Goal: Task Accomplishment & Management: Use online tool/utility

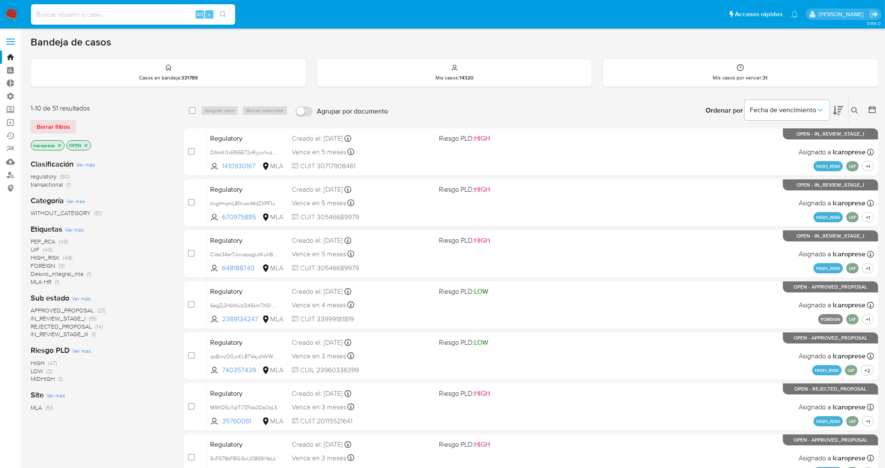
paste input "id apAYj9P77feGw2tIzR9APAqj"
click at [139, 15] on input at bounding box center [133, 14] width 204 height 11
drag, startPoint x: 39, startPoint y: 14, endPoint x: 34, endPoint y: 14, distance: 4.7
click at [34, 14] on input "id apAYj9P77feGw2tIzR9APAqj" at bounding box center [133, 14] width 204 height 11
type input "apAYj9P77feGw2tIzR9APAqj"
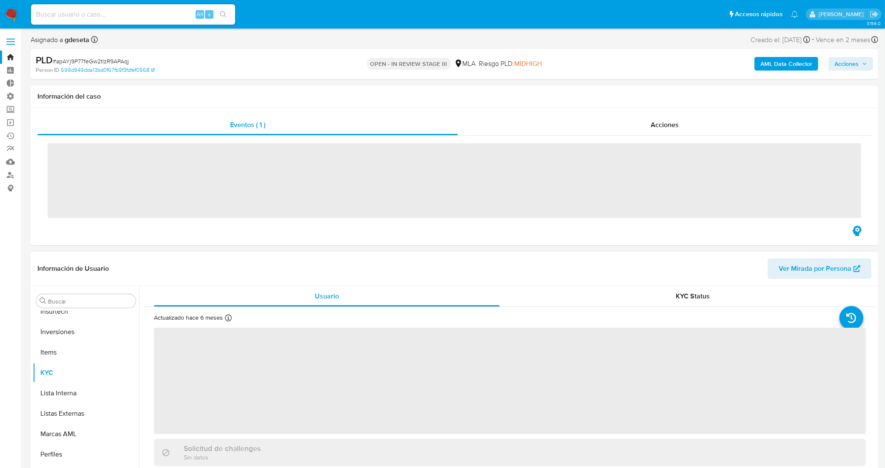
scroll to position [400, 0]
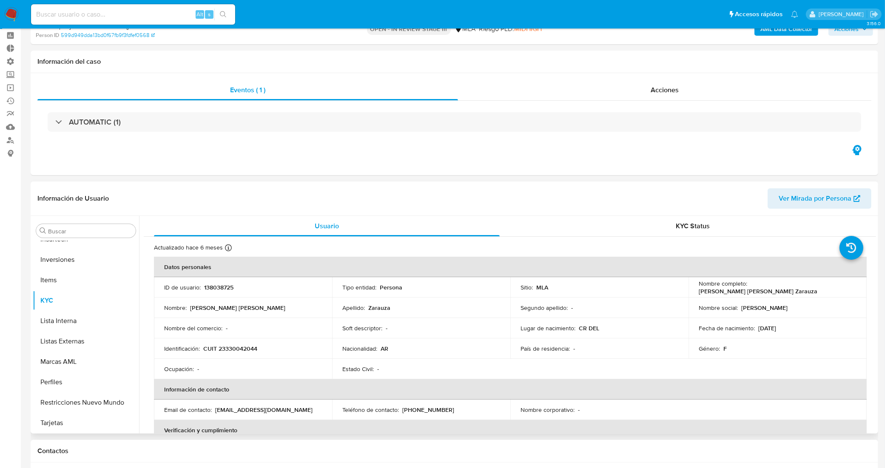
select select "10"
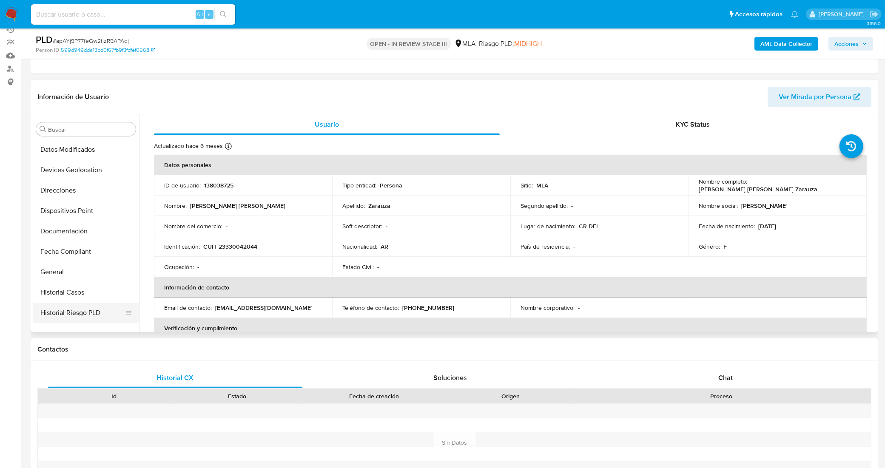
scroll to position [134, 0]
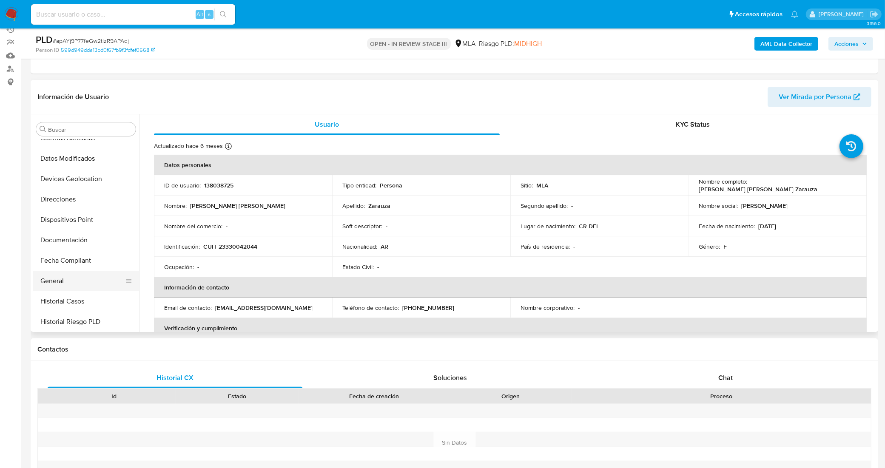
click at [77, 278] on button "General" at bounding box center [83, 281] width 100 height 20
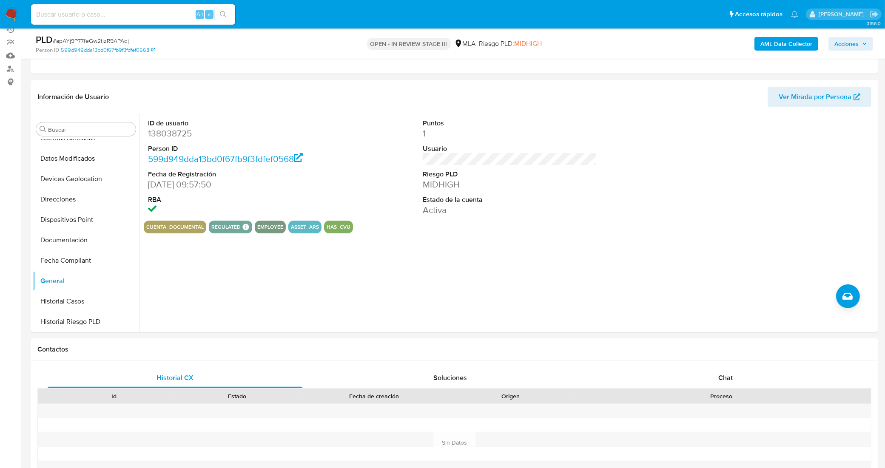
click at [154, 15] on input at bounding box center [133, 14] width 204 height 11
paste input "id 1KyXrcgTxZDJwVb5DjQz5Ray"
drag, startPoint x: 43, startPoint y: 14, endPoint x: 18, endPoint y: 15, distance: 24.7
click at [18, 15] on nav "Pausado Ver notificaciones id 1KyXrcgTxZDJwVb5DjQz5Ray Alt s Accesos rápidos Pr…" at bounding box center [442, 14] width 885 height 29
type input "1KyXrcgTxZDJwVb5DjQz5Ray"
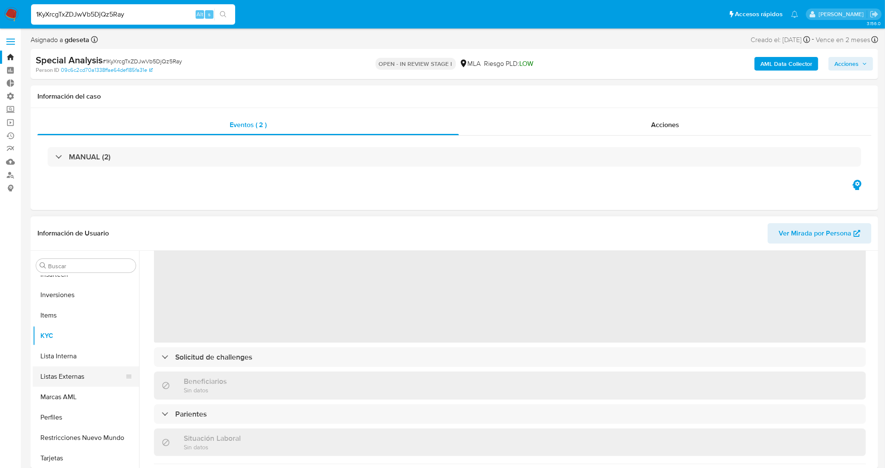
scroll to position [106, 0]
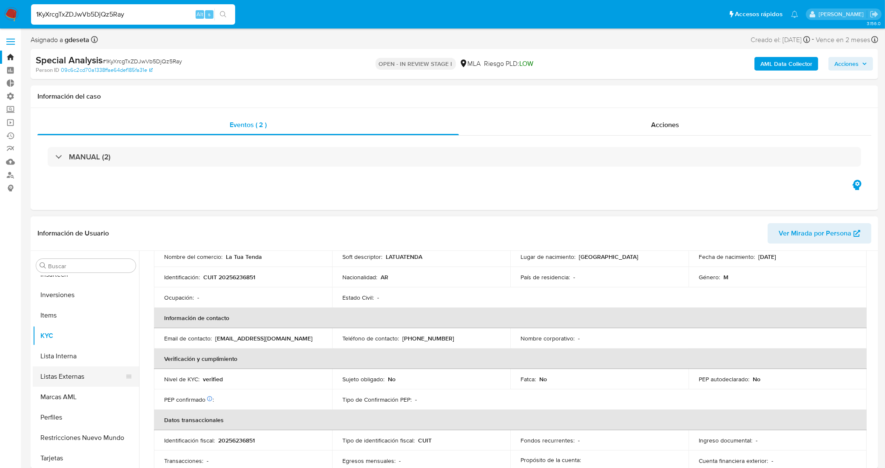
select select "10"
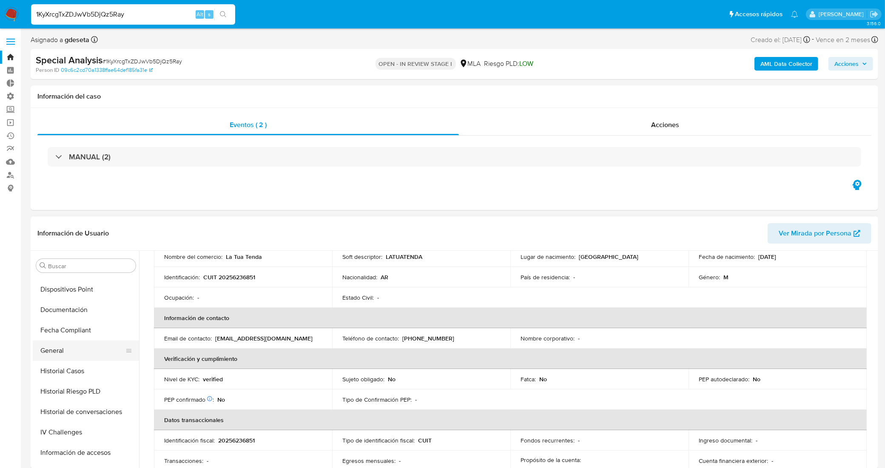
scroll to position [207, 0]
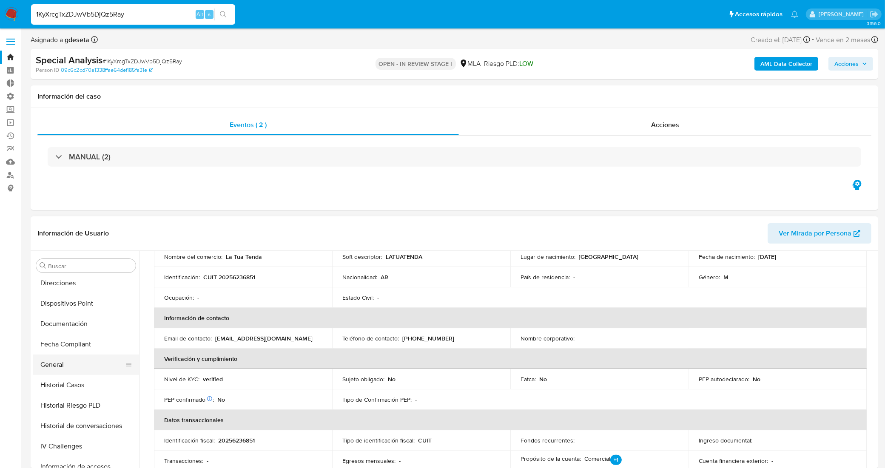
click at [75, 362] on button "General" at bounding box center [83, 365] width 100 height 20
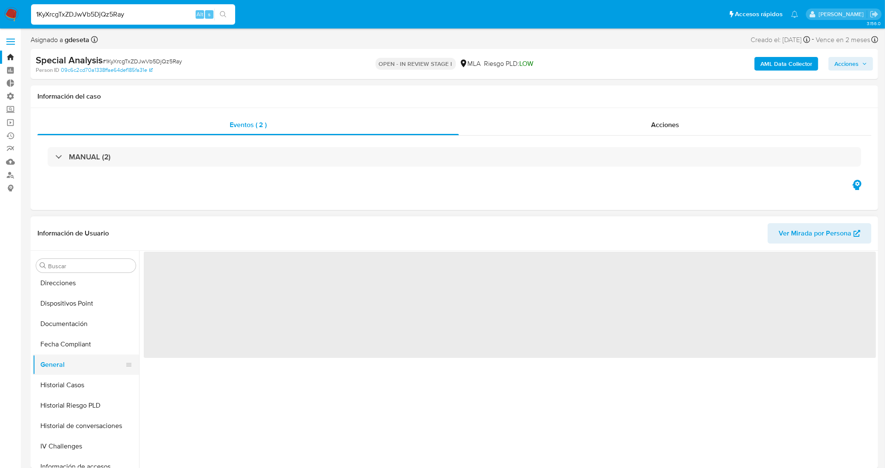
scroll to position [0, 0]
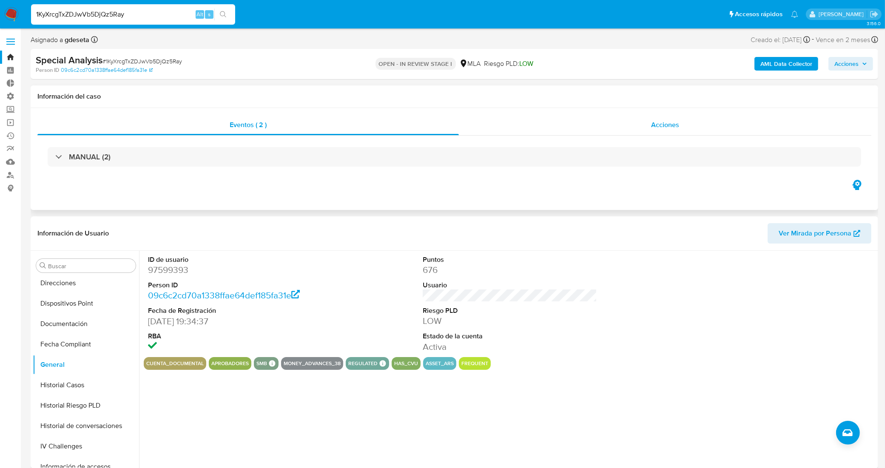
click at [537, 129] on div "Acciones" at bounding box center [665, 125] width 413 height 20
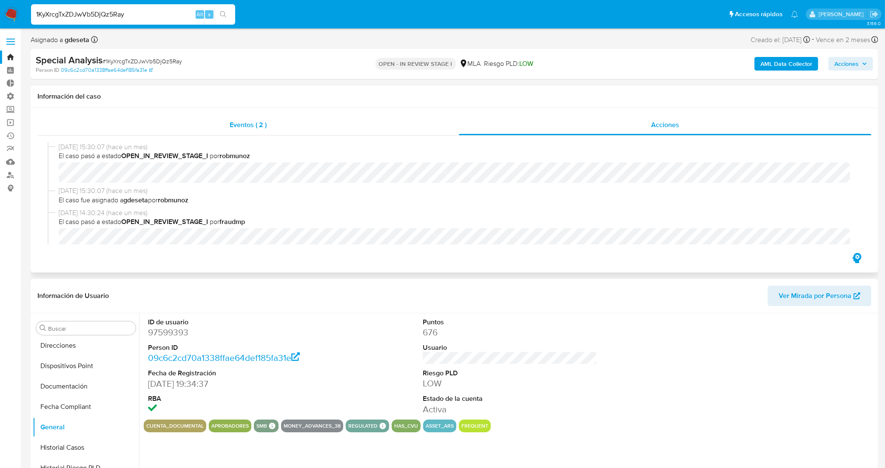
click at [260, 122] on span "Eventos ( 2 )" at bounding box center [248, 125] width 37 height 10
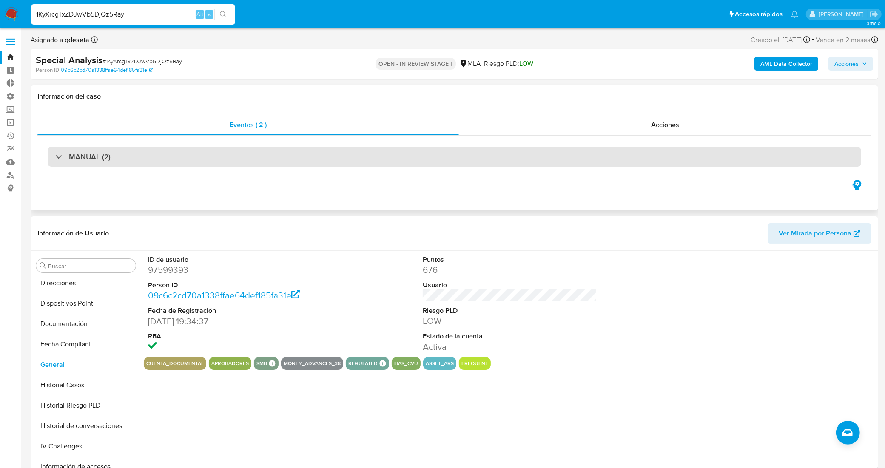
click at [195, 154] on div "MANUAL (2)" at bounding box center [455, 157] width 814 height 20
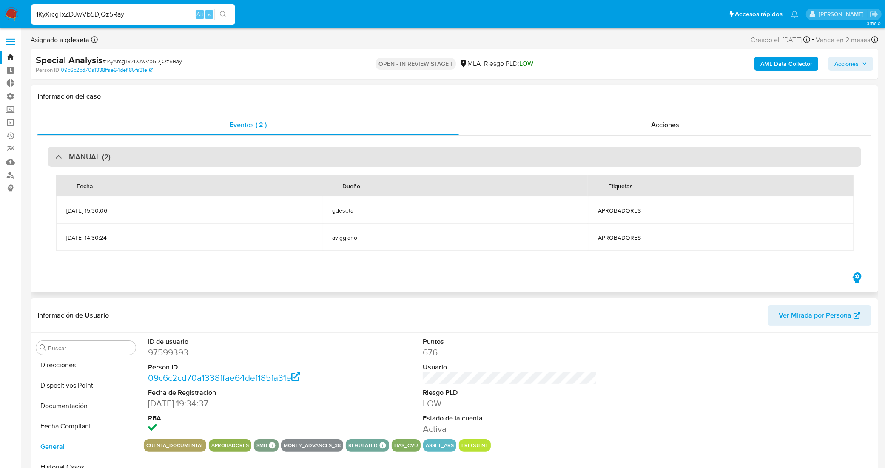
click at [195, 154] on div "MANUAL (2)" at bounding box center [455, 157] width 814 height 20
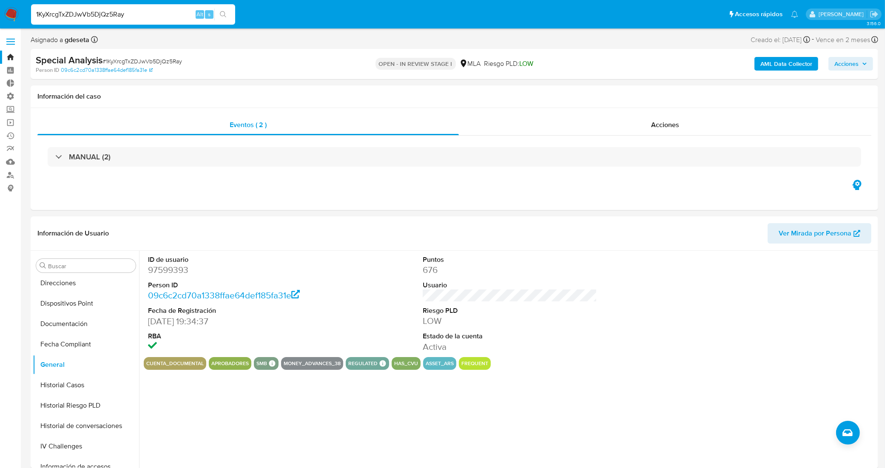
click at [9, 60] on link "Bandeja" at bounding box center [50, 57] width 101 height 13
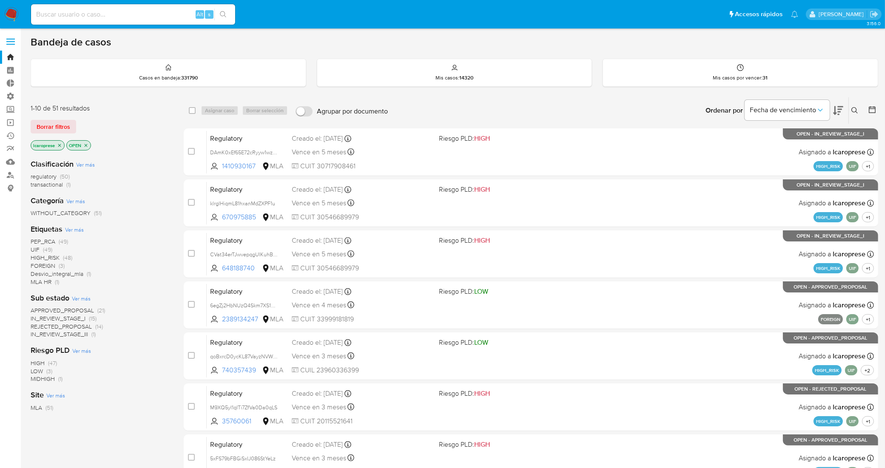
click at [156, 14] on input at bounding box center [133, 14] width 204 height 11
paste input "MCgWUZclL2UubpglH2ytbh9L"
type input "MCgWUZclL2UubpglH2ytbh9L"
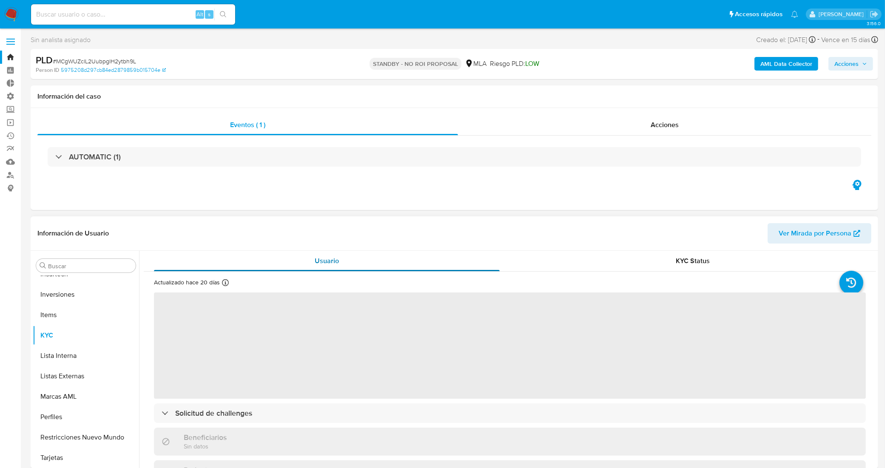
scroll to position [53, 0]
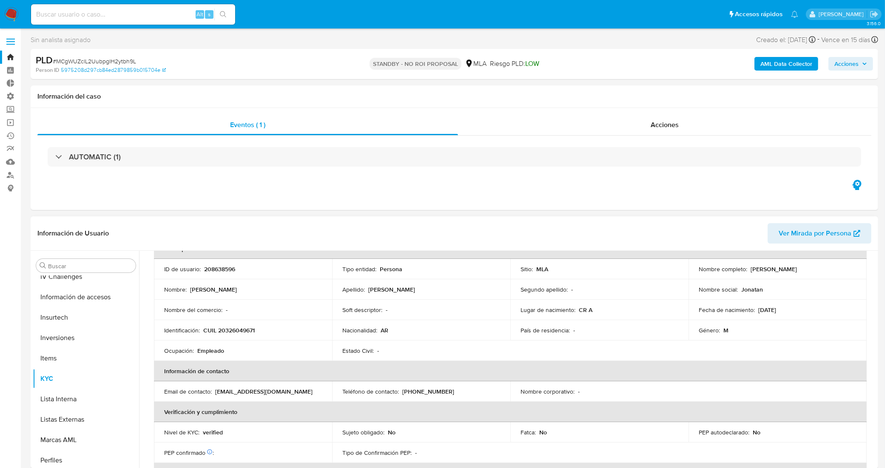
select select "10"
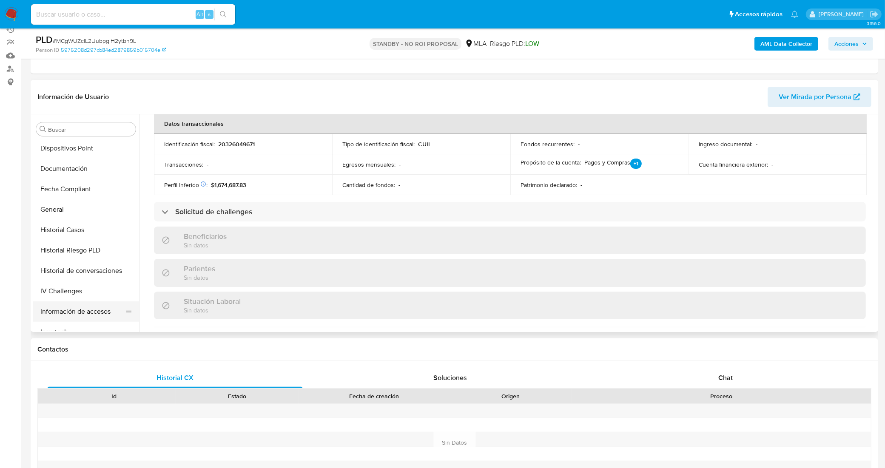
scroll to position [187, 0]
click at [77, 228] on button "General" at bounding box center [83, 228] width 100 height 20
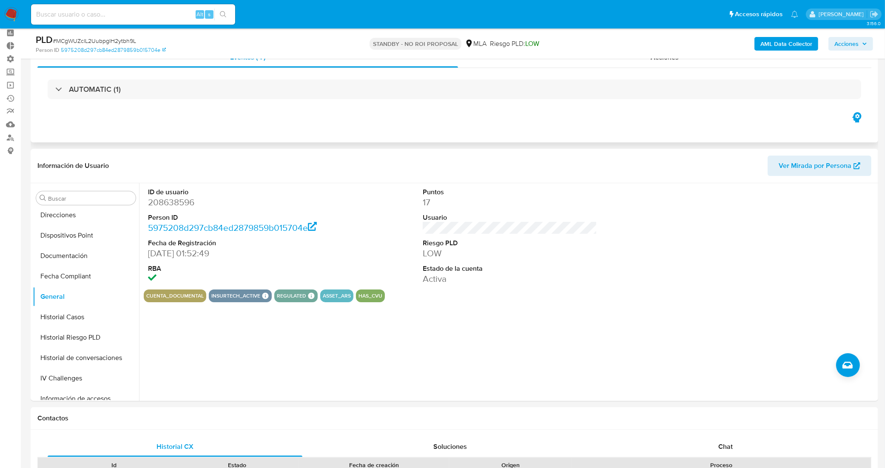
scroll to position [0, 0]
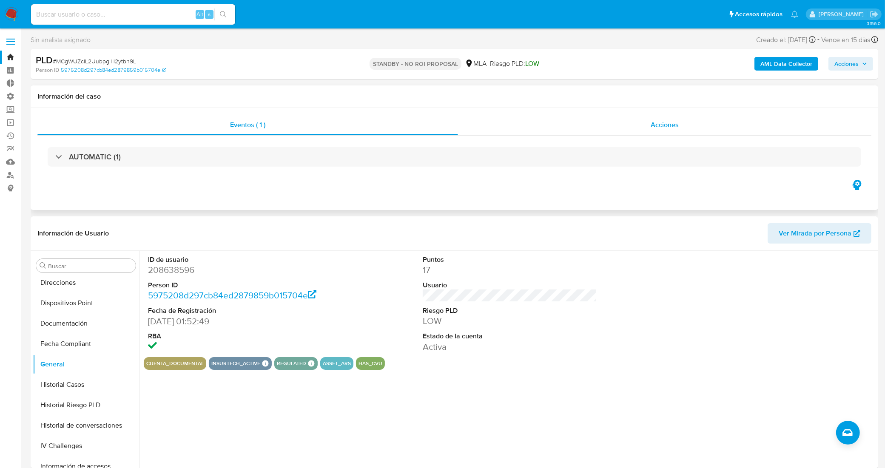
click at [522, 132] on div "Acciones" at bounding box center [665, 125] width 414 height 20
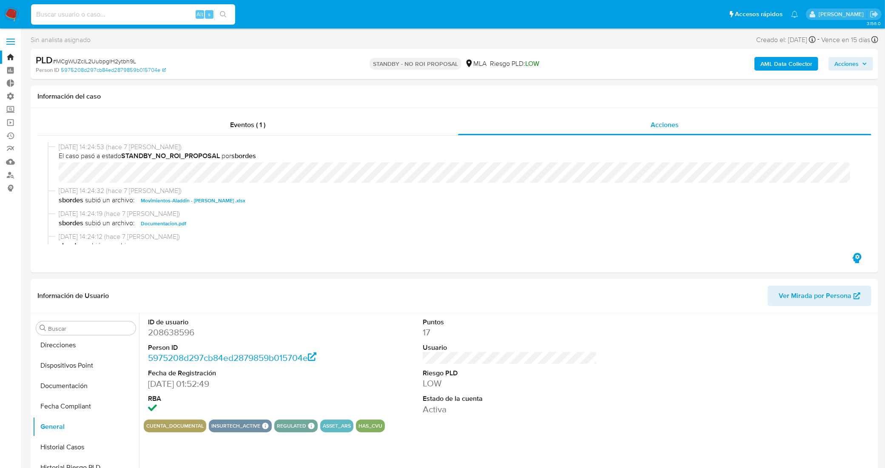
click at [146, 11] on input at bounding box center [133, 14] width 204 height 11
paste input "V59ym6md5XNrHuT0CwUteycS"
type input "V59ym6md5XNrHuT0CwUteycS"
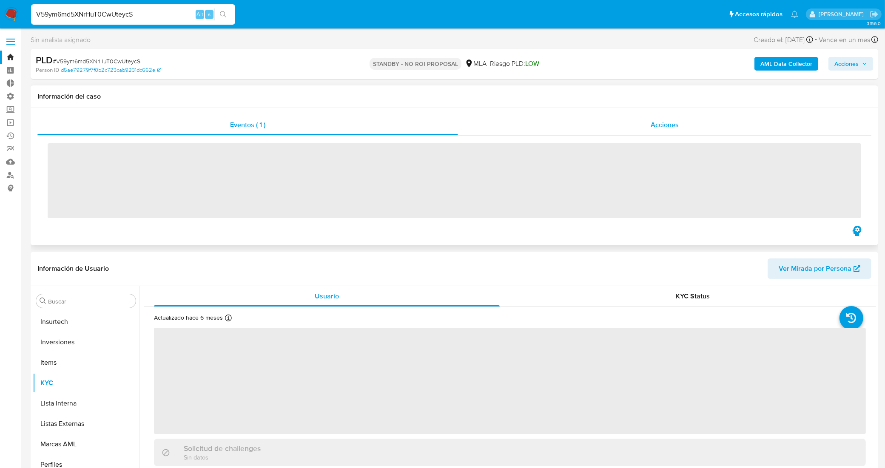
scroll to position [400, 0]
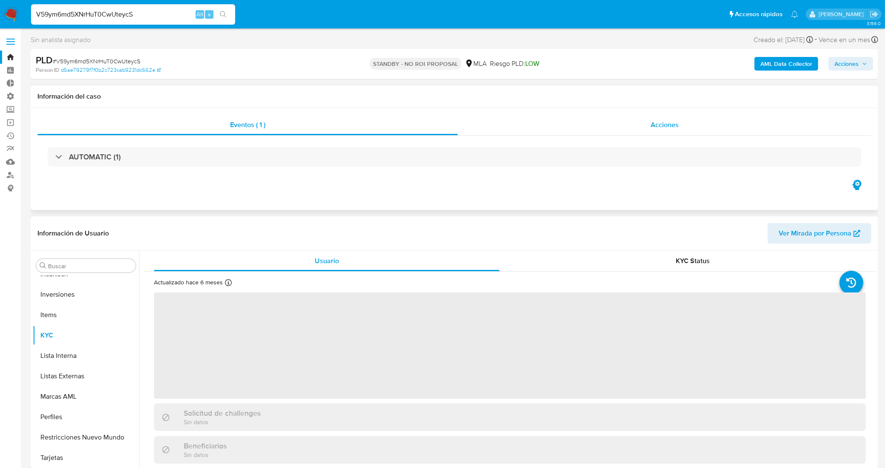
click at [529, 131] on div "Acciones" at bounding box center [665, 125] width 414 height 20
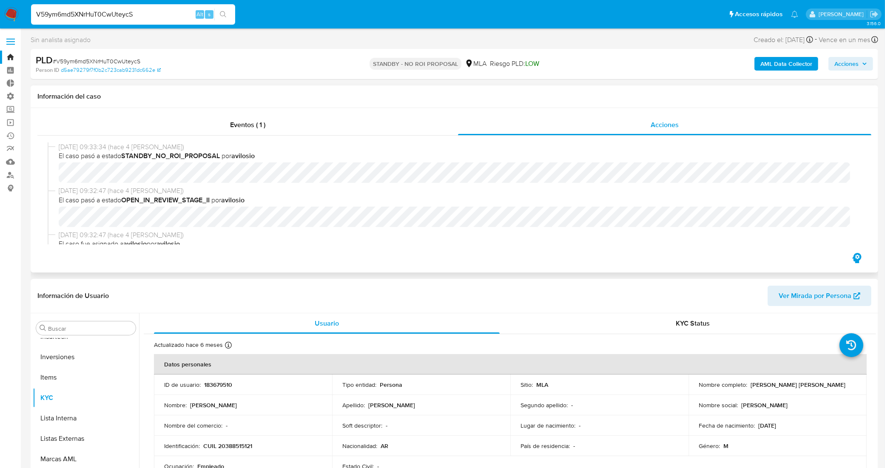
select select "10"
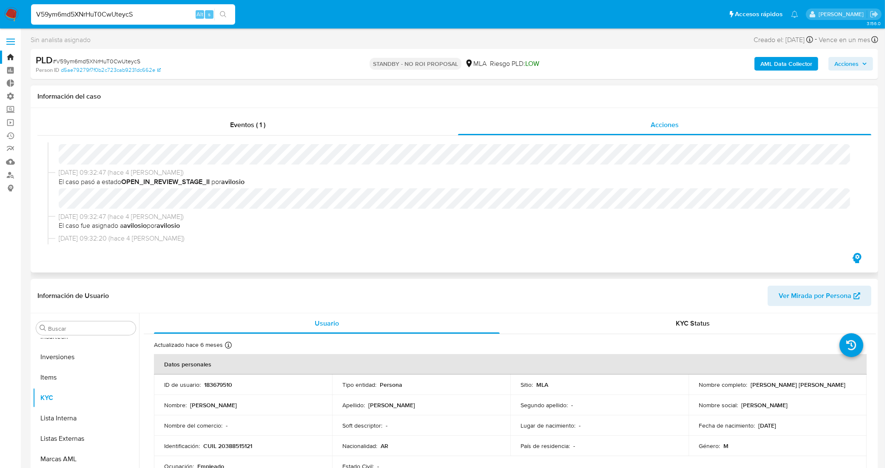
scroll to position [0, 0]
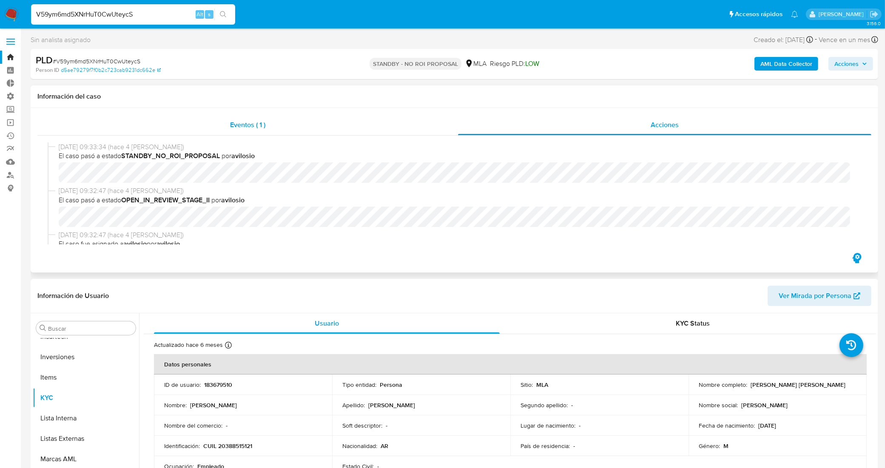
click at [301, 128] on div "Eventos ( 1 )" at bounding box center [247, 125] width 421 height 20
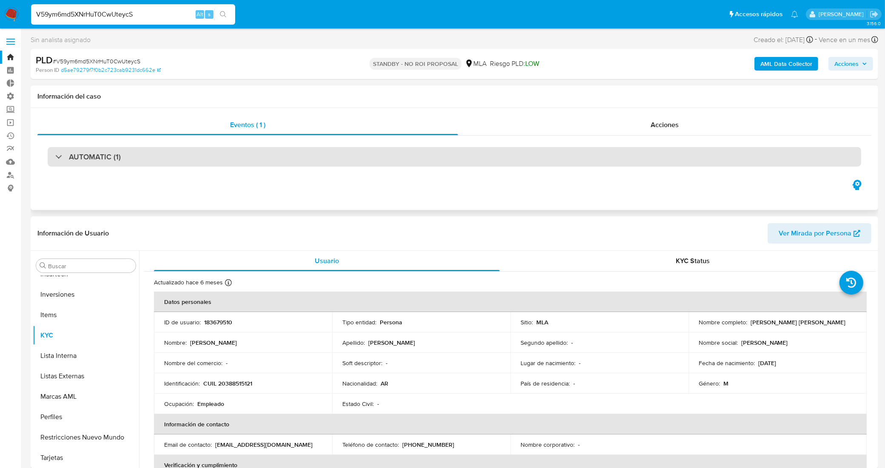
click at [257, 154] on div "AUTOMATIC (1)" at bounding box center [455, 157] width 814 height 20
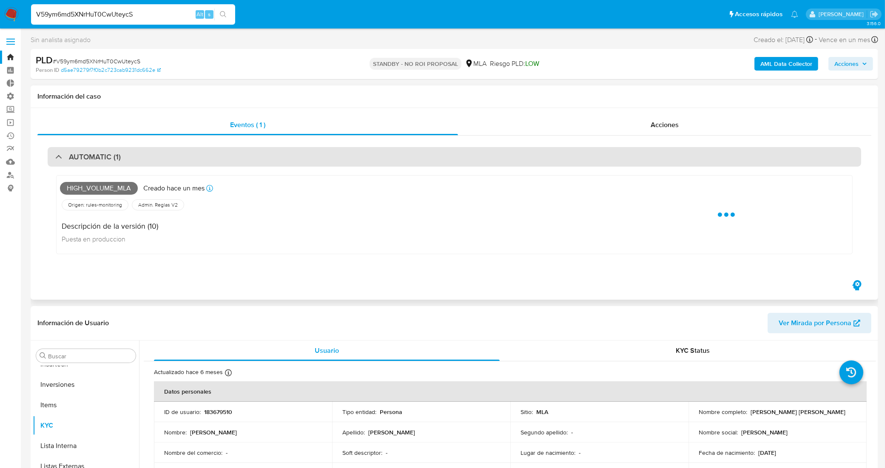
click at [257, 159] on div "AUTOMATIC (1)" at bounding box center [455, 157] width 814 height 20
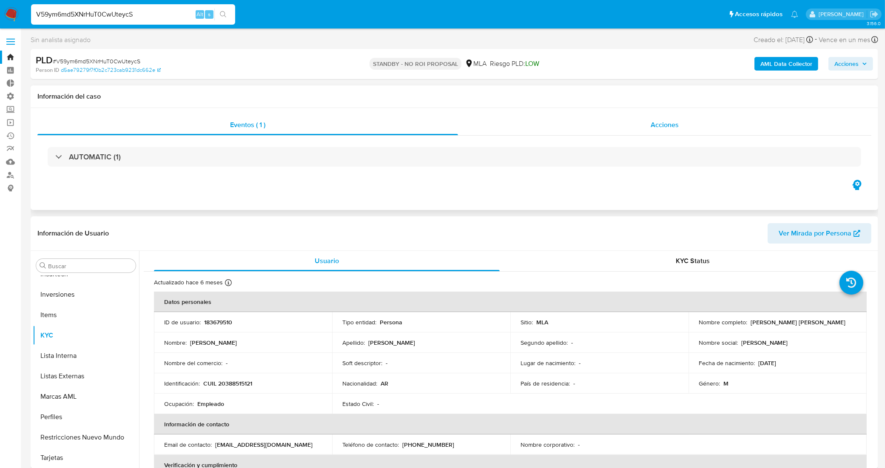
click at [547, 120] on div "Acciones" at bounding box center [665, 125] width 414 height 20
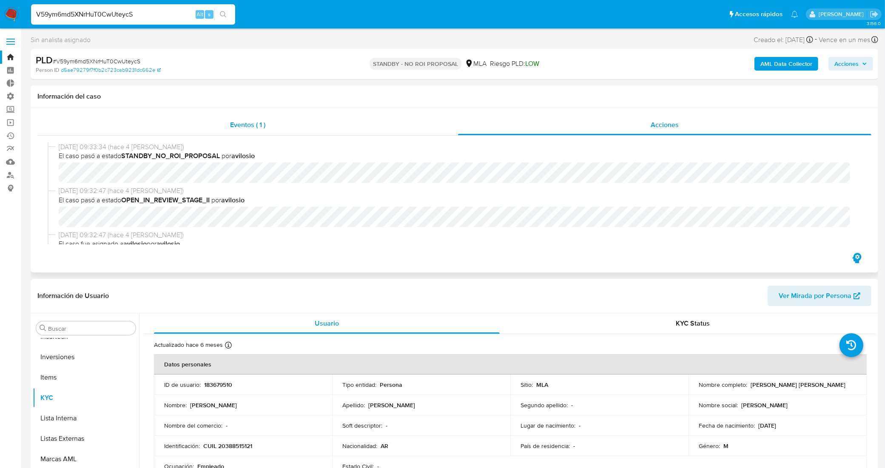
click at [218, 132] on div "Eventos ( 1 )" at bounding box center [247, 125] width 421 height 20
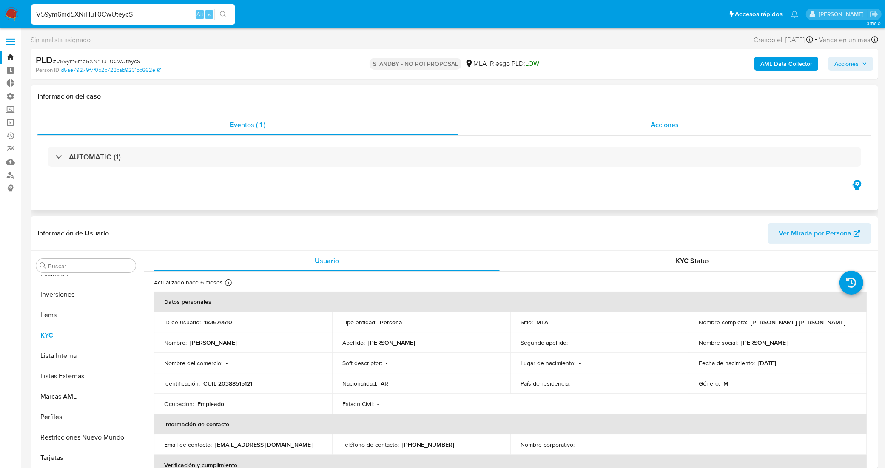
click at [505, 118] on div "Acciones" at bounding box center [665, 125] width 414 height 20
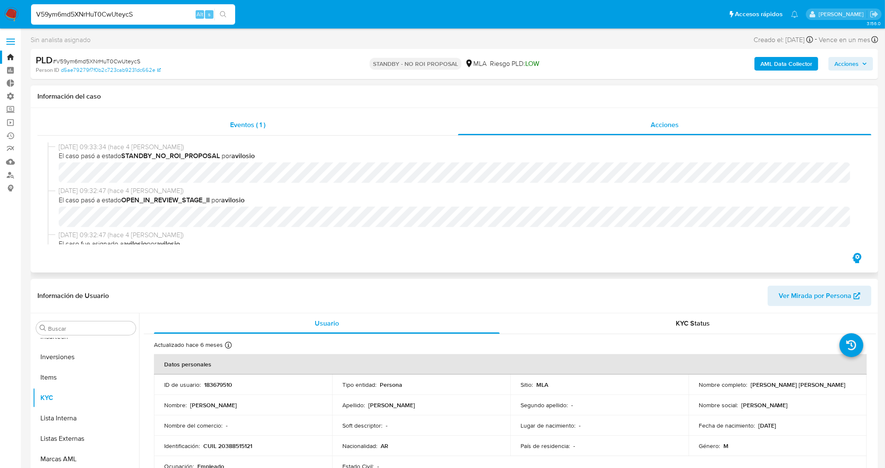
click at [222, 120] on div "Eventos ( 1 )" at bounding box center [247, 125] width 421 height 20
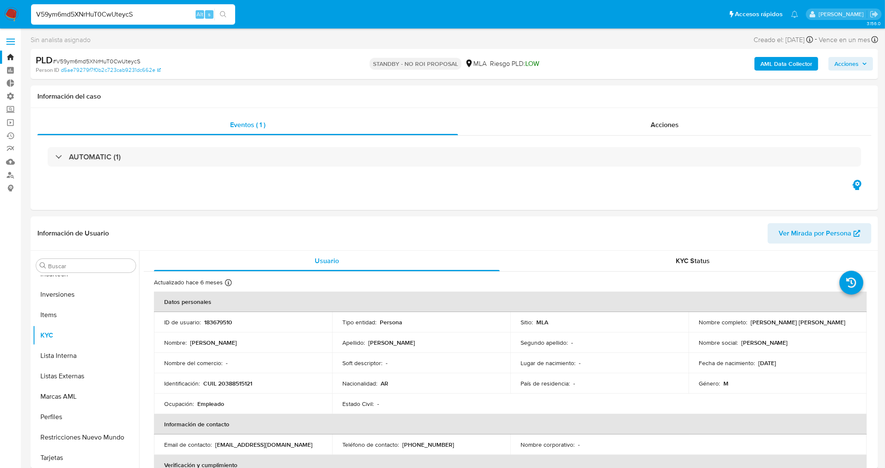
click at [13, 57] on link "Bandeja" at bounding box center [50, 57] width 101 height 13
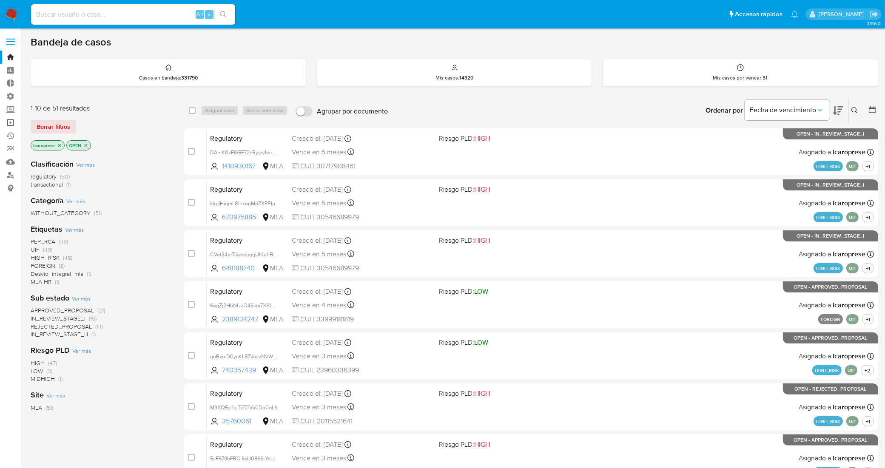
click at [13, 120] on link "Operaciones masivas" at bounding box center [50, 122] width 101 height 13
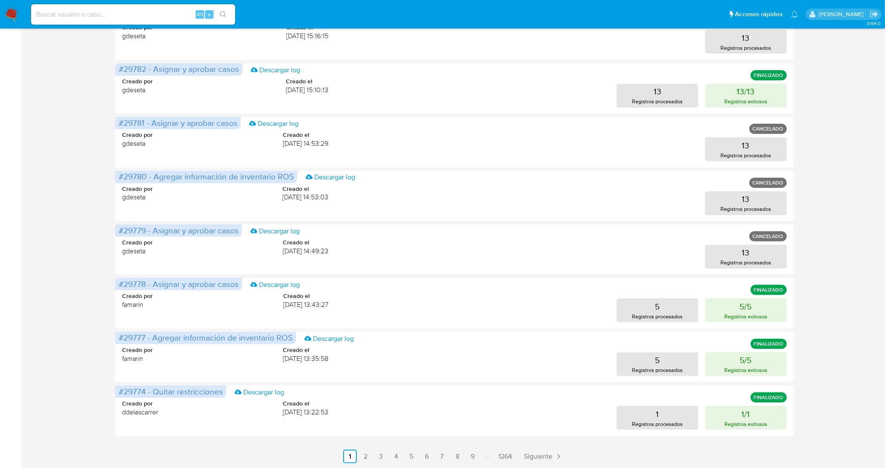
scroll to position [211, 0]
click at [543, 453] on span "Siguiente" at bounding box center [538, 456] width 29 height 7
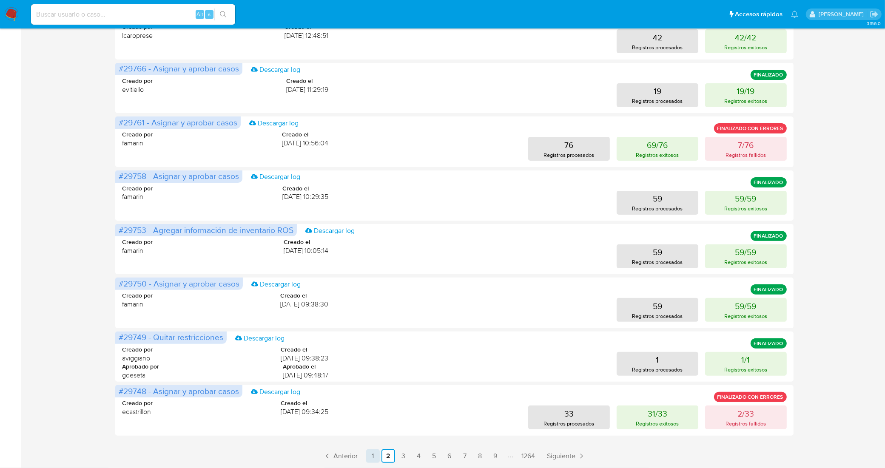
click at [374, 458] on link "1" at bounding box center [373, 457] width 14 height 14
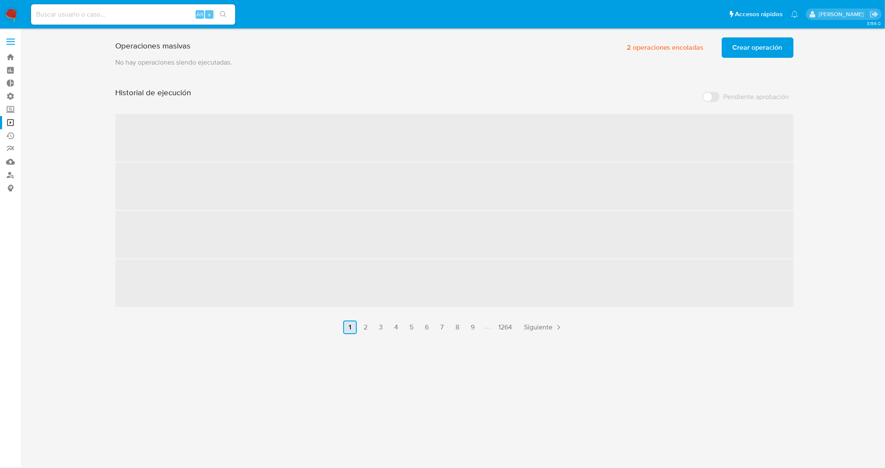
scroll to position [0, 0]
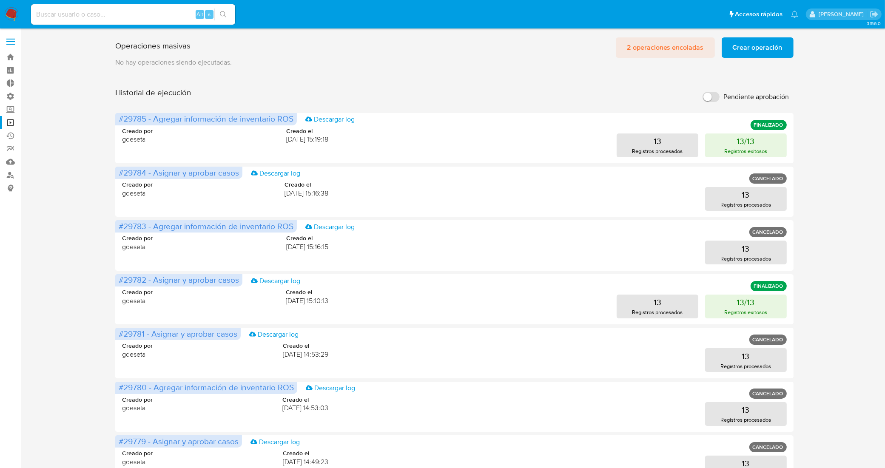
click at [677, 54] on span "2 operaciones encoladas" at bounding box center [665, 47] width 77 height 19
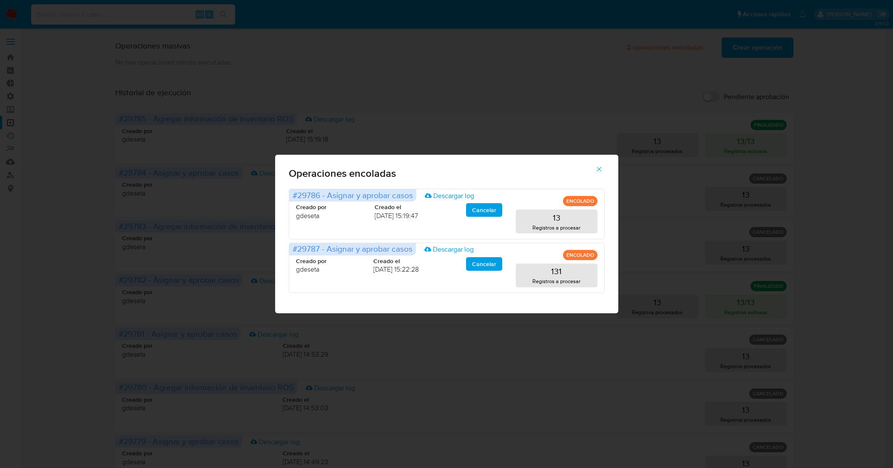
click at [600, 171] on icon "button" at bounding box center [600, 170] width 8 height 8
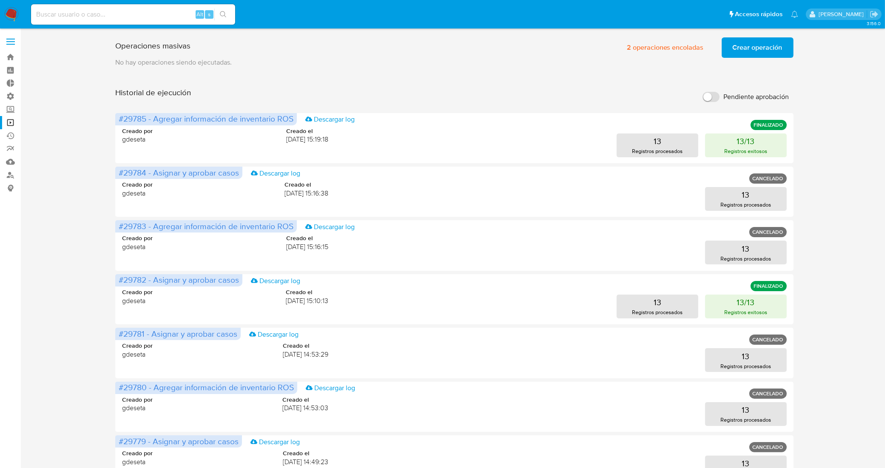
click at [756, 49] on span "Crear operación" at bounding box center [758, 47] width 50 height 19
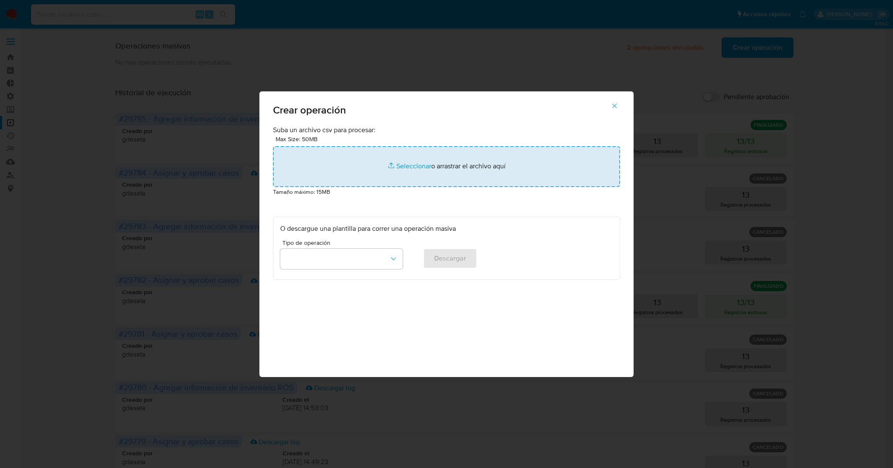
click at [405, 171] on input "file" at bounding box center [446, 166] width 347 height 41
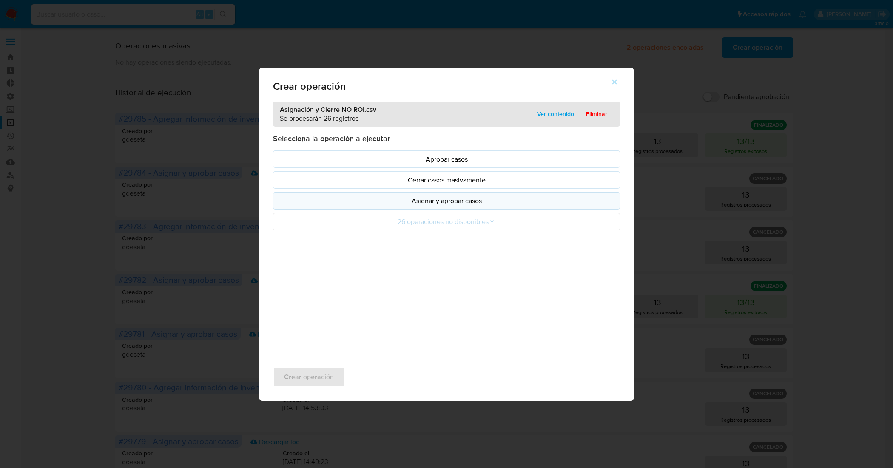
click at [505, 200] on p "Asignar y aprobar casos" at bounding box center [446, 201] width 333 height 10
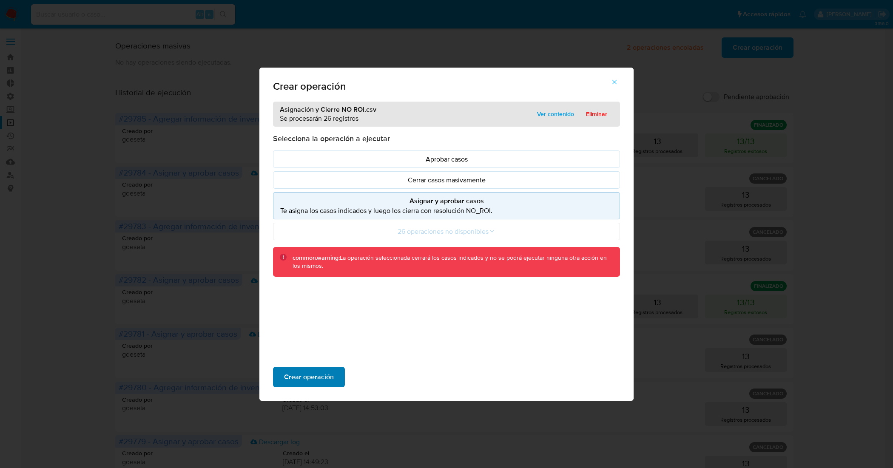
click at [320, 375] on span "Crear operación" at bounding box center [309, 377] width 50 height 19
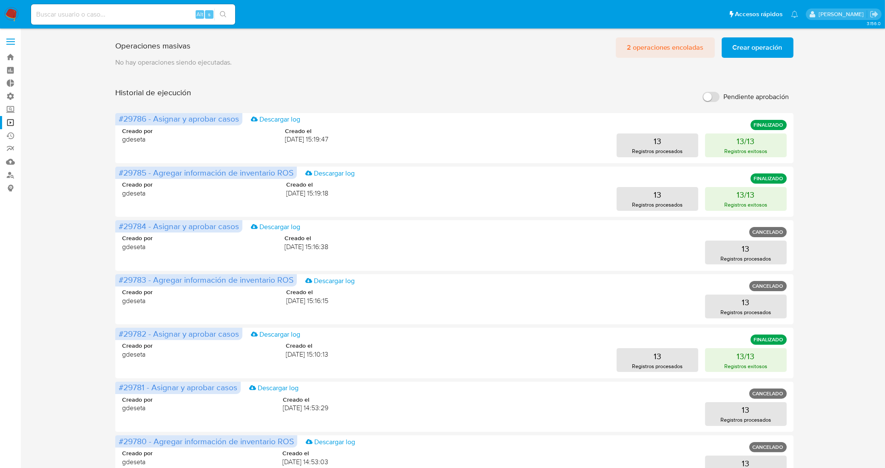
click at [672, 49] on span "2 operaciones encoladas" at bounding box center [665, 47] width 77 height 19
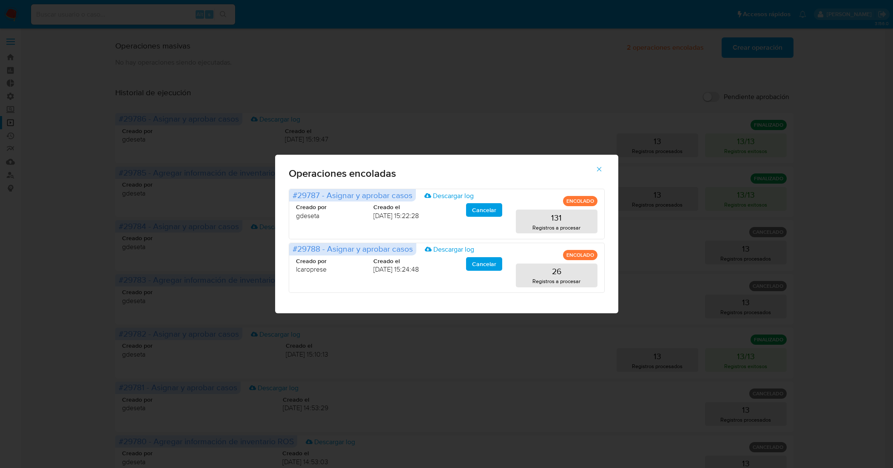
click at [603, 168] on icon "button" at bounding box center [600, 170] width 8 height 8
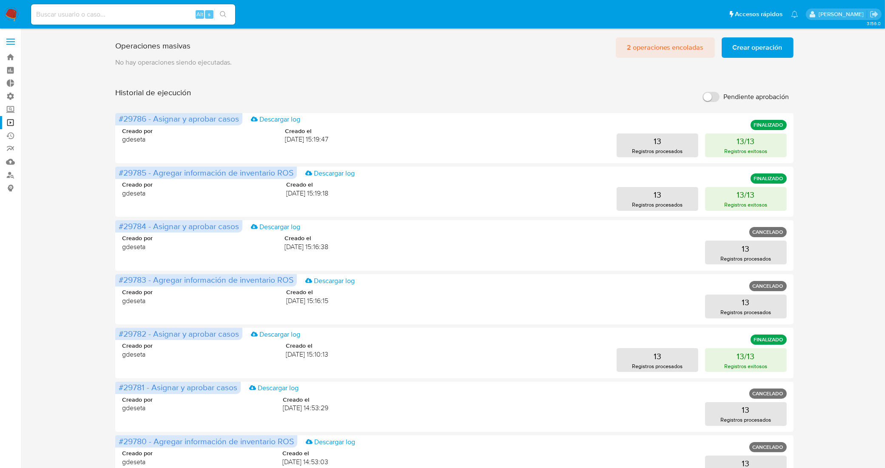
click at [659, 46] on span "2 operaciones encoladas" at bounding box center [665, 47] width 77 height 19
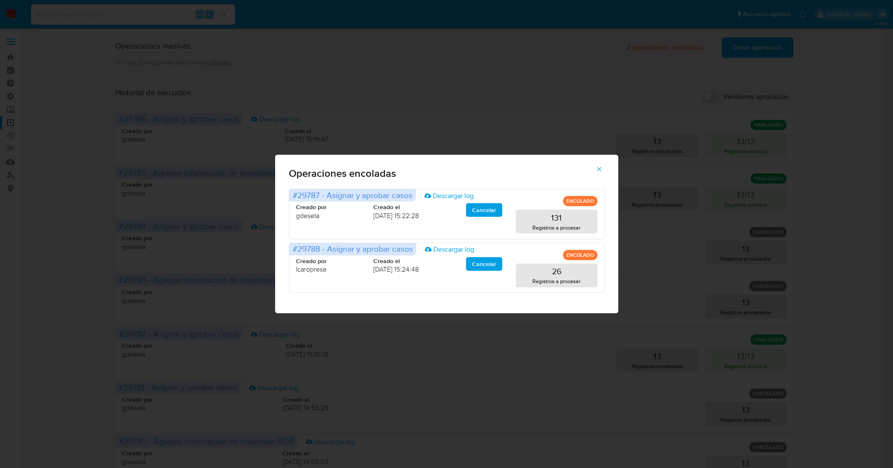
click at [599, 171] on icon "button" at bounding box center [600, 170] width 8 height 8
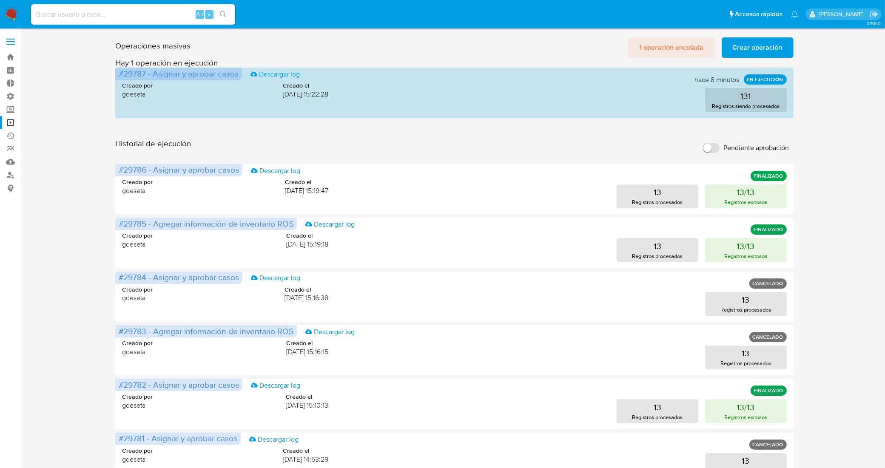
click at [656, 41] on span "1 operación encolada" at bounding box center [671, 47] width 65 height 19
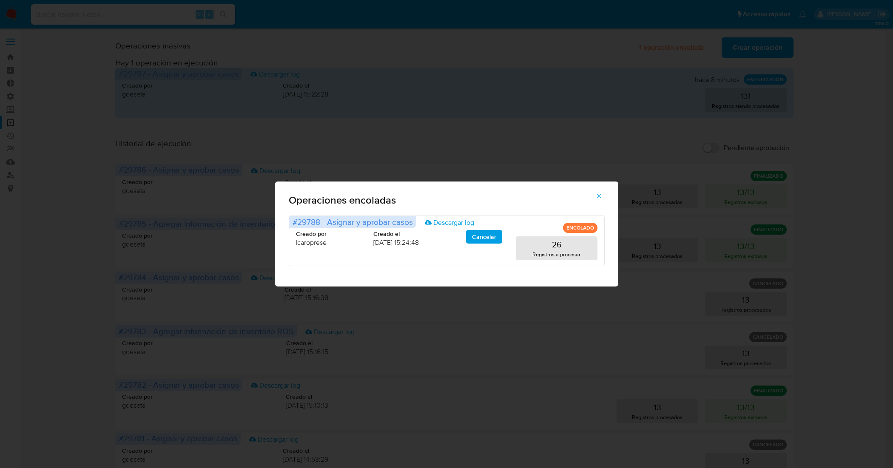
click at [598, 199] on icon "button" at bounding box center [600, 196] width 8 height 8
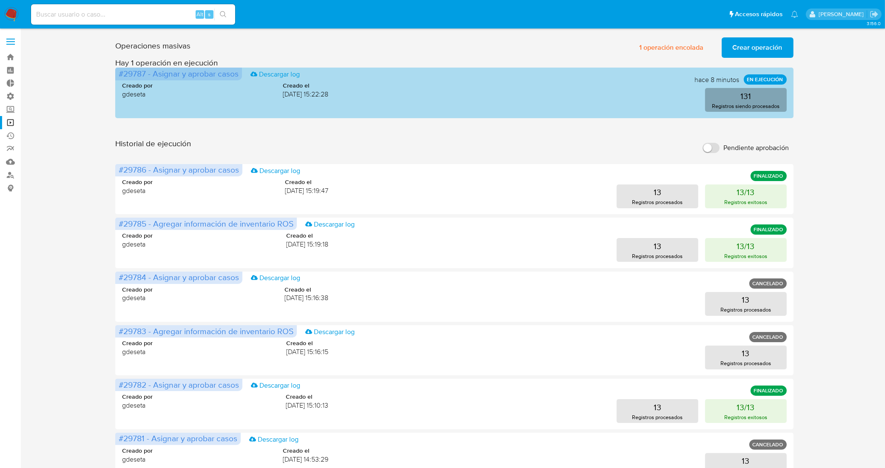
click at [739, 92] on button "131 Registros siendo procesados" at bounding box center [746, 100] width 82 height 24
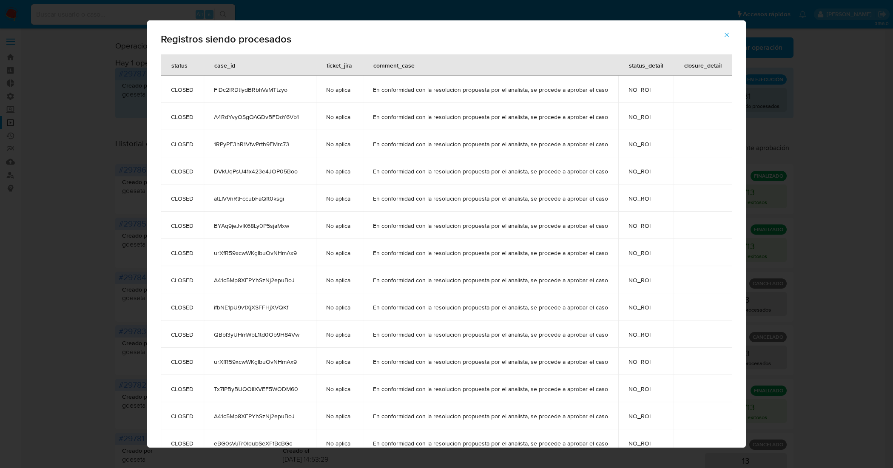
click at [730, 36] on icon "button" at bounding box center [727, 35] width 8 height 8
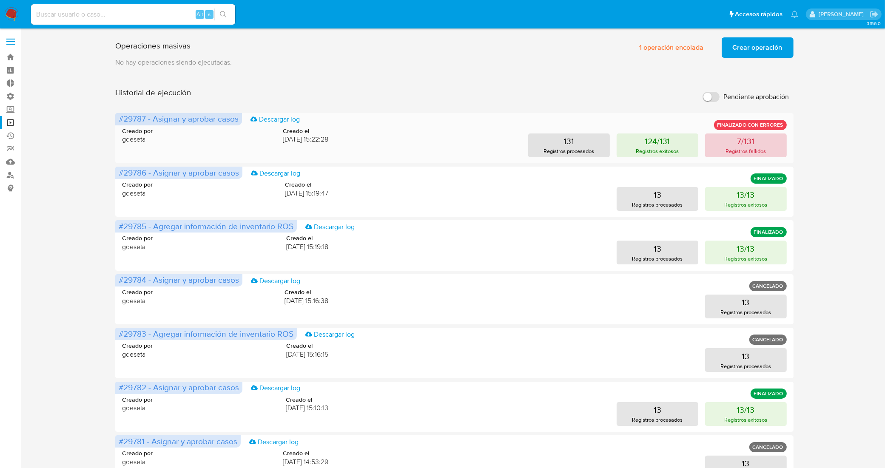
click at [752, 157] on button "7/131 Registros fallidos" at bounding box center [746, 146] width 82 height 24
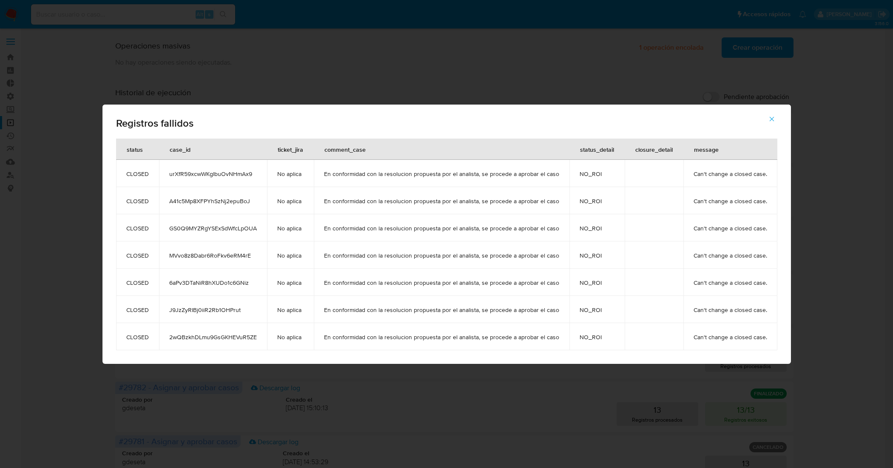
click at [770, 120] on icon "button" at bounding box center [772, 119] width 5 height 5
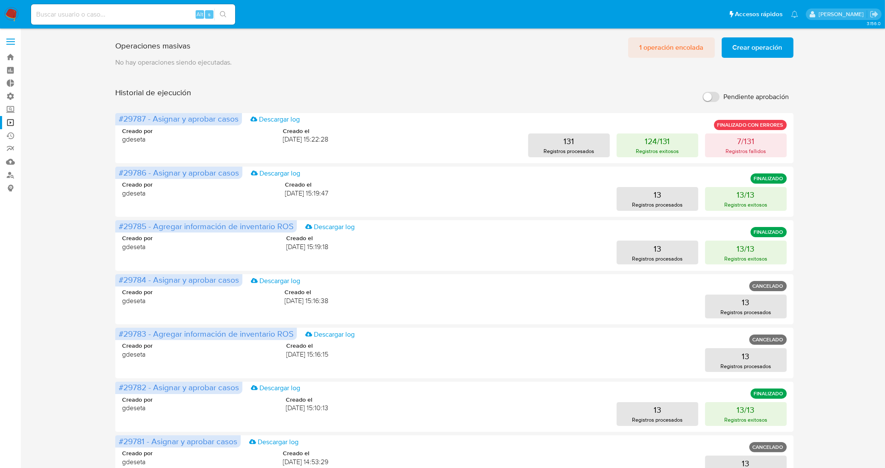
click at [651, 46] on span "1 operación encolada" at bounding box center [671, 47] width 65 height 19
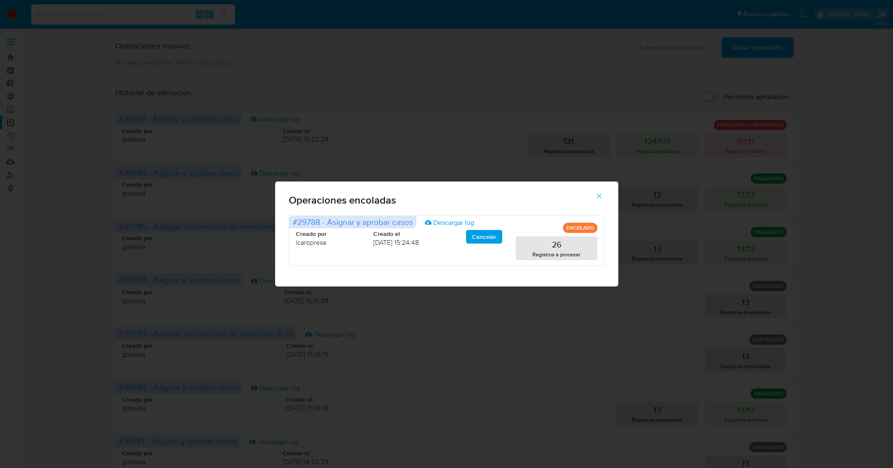
click at [600, 194] on icon "button" at bounding box center [600, 196] width 8 height 8
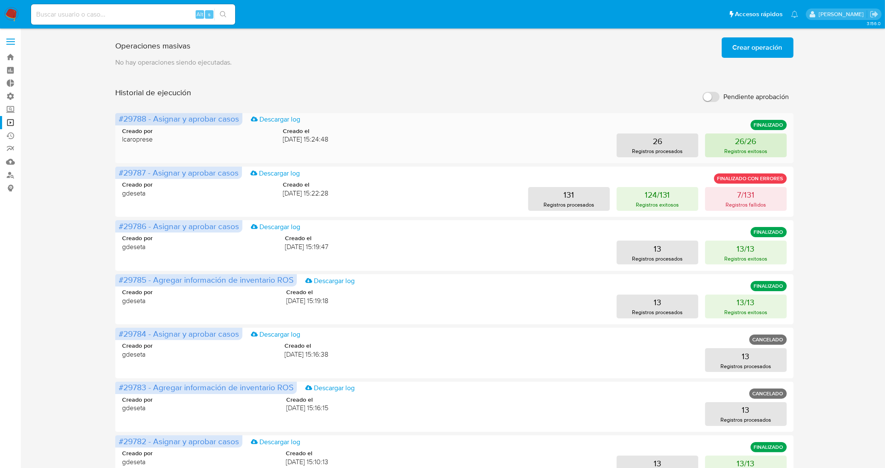
click at [743, 143] on p "26/26" at bounding box center [746, 141] width 21 height 12
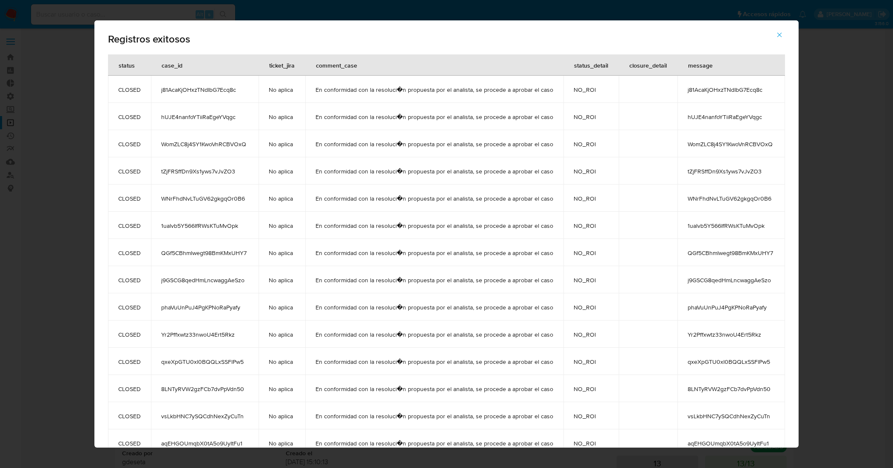
click at [783, 37] on icon "button" at bounding box center [780, 35] width 8 height 8
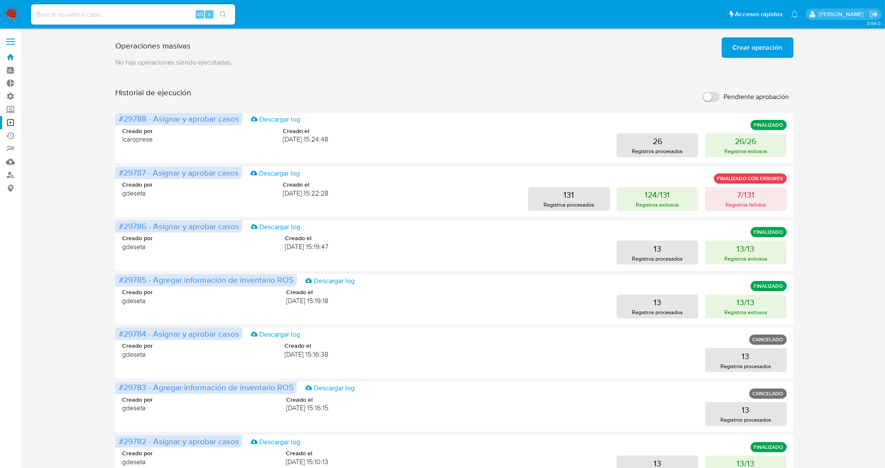
drag, startPoint x: 5, startPoint y: 54, endPoint x: 11, endPoint y: 43, distance: 12.4
click at [5, 54] on link "Bandeja" at bounding box center [50, 57] width 101 height 13
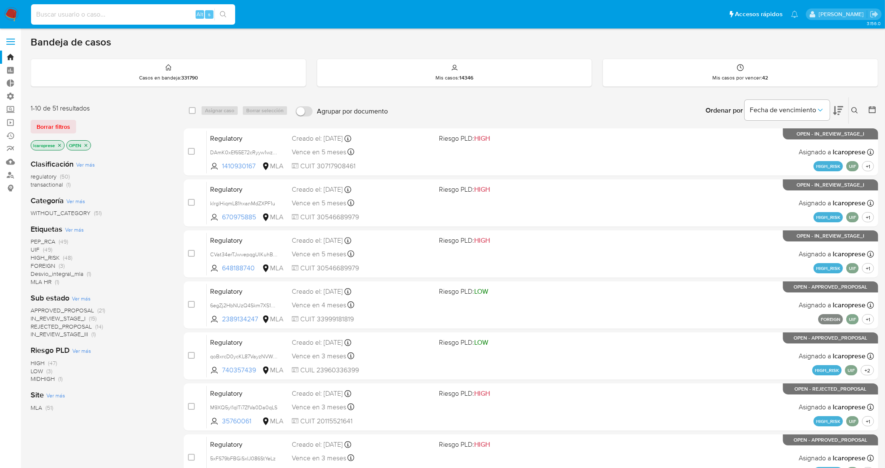
click at [140, 14] on input at bounding box center [133, 14] width 204 height 11
paste input "635466841"
type input "635466841"
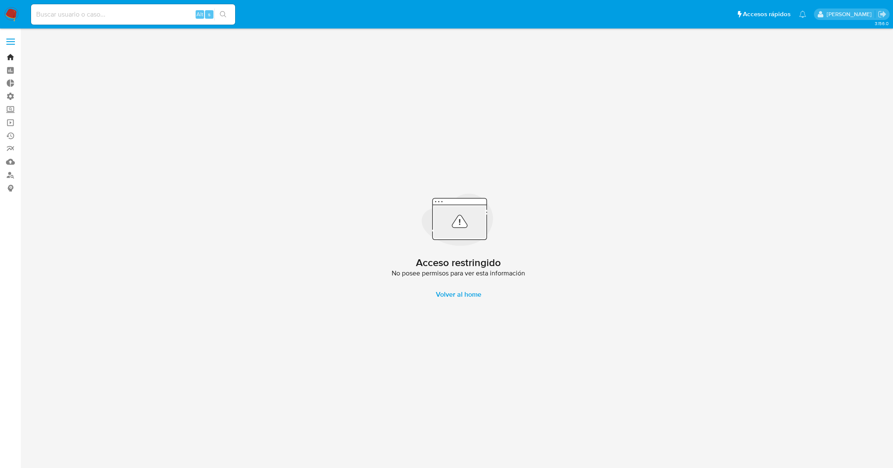
click at [13, 60] on link "Bandeja" at bounding box center [50, 57] width 101 height 13
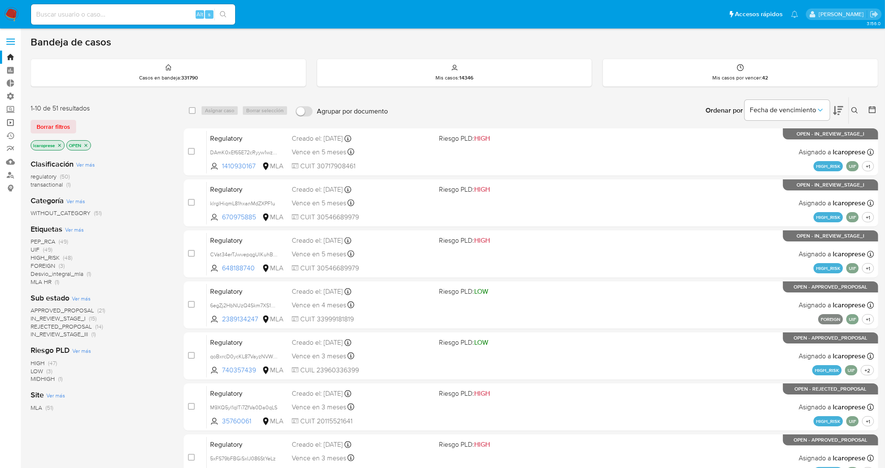
click at [9, 120] on link "Operaciones masivas" at bounding box center [50, 122] width 101 height 13
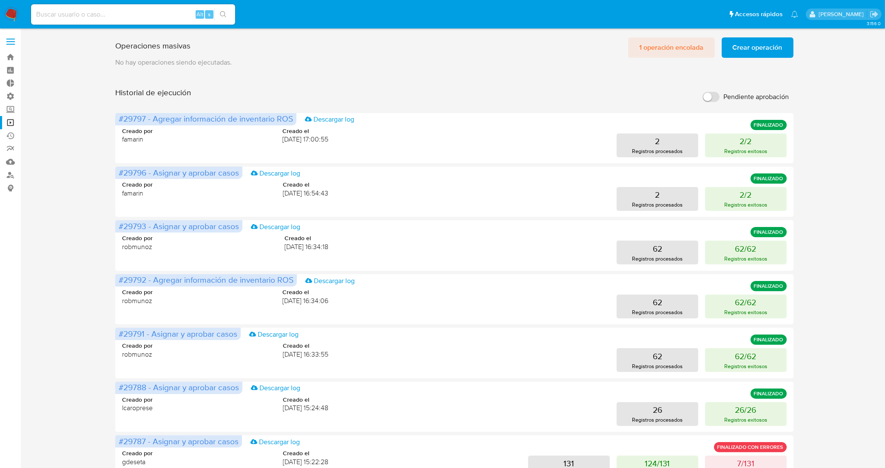
click at [660, 43] on span "1 operación encolada" at bounding box center [671, 47] width 65 height 19
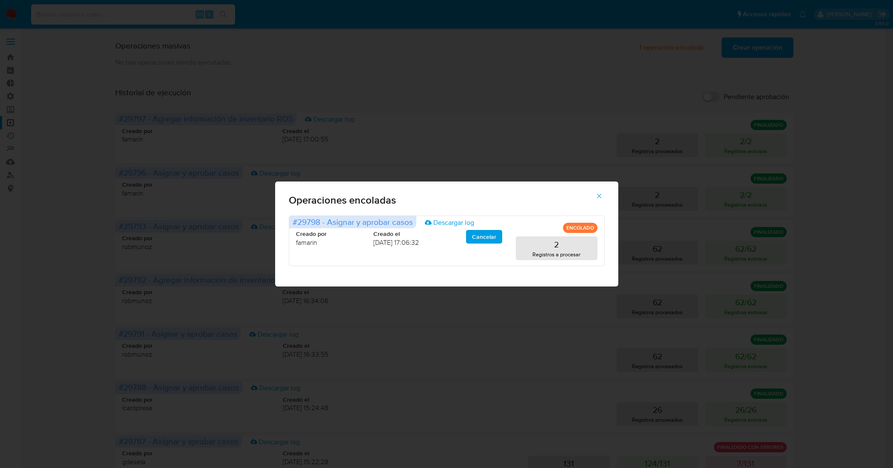
click at [601, 196] on icon "button" at bounding box center [600, 196] width 8 height 8
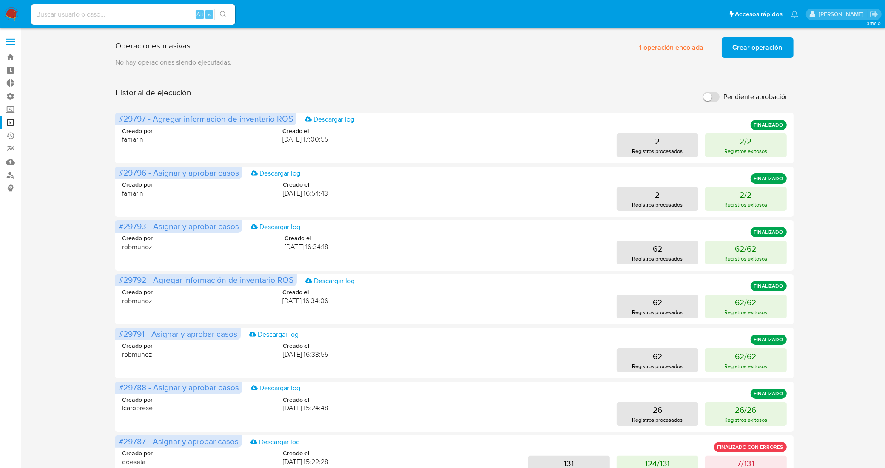
click at [743, 50] on span "Crear operación" at bounding box center [758, 47] width 50 height 19
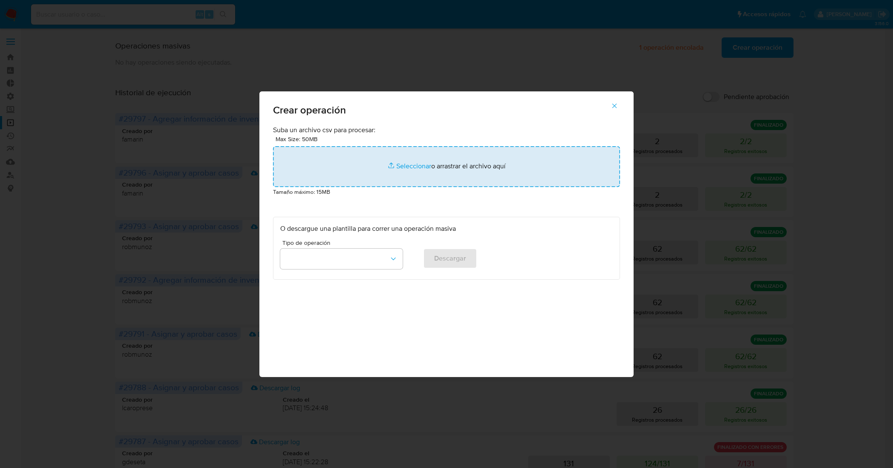
click at [414, 171] on input "file" at bounding box center [446, 166] width 347 height 41
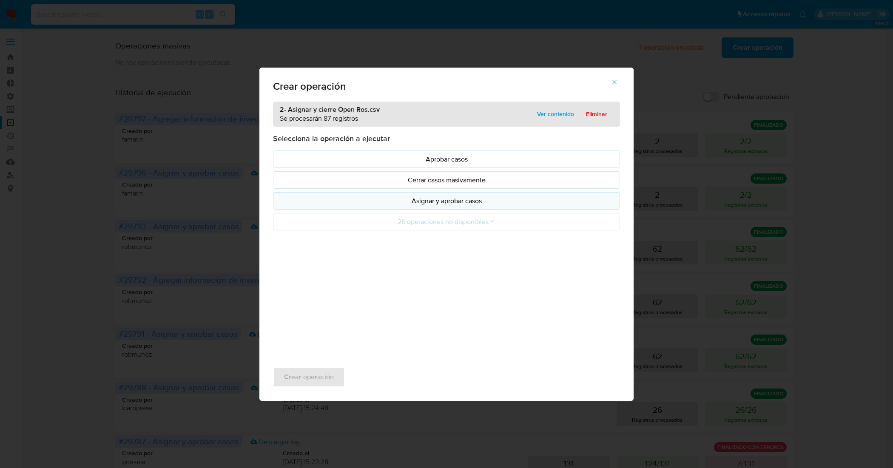
click at [484, 200] on p "Asignar y aprobar casos" at bounding box center [446, 201] width 333 height 10
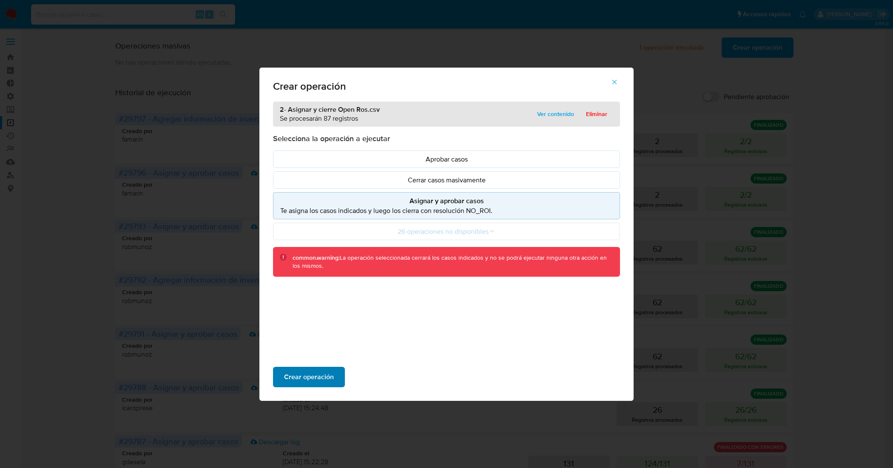
click at [324, 372] on span "Crear operación" at bounding box center [309, 377] width 50 height 19
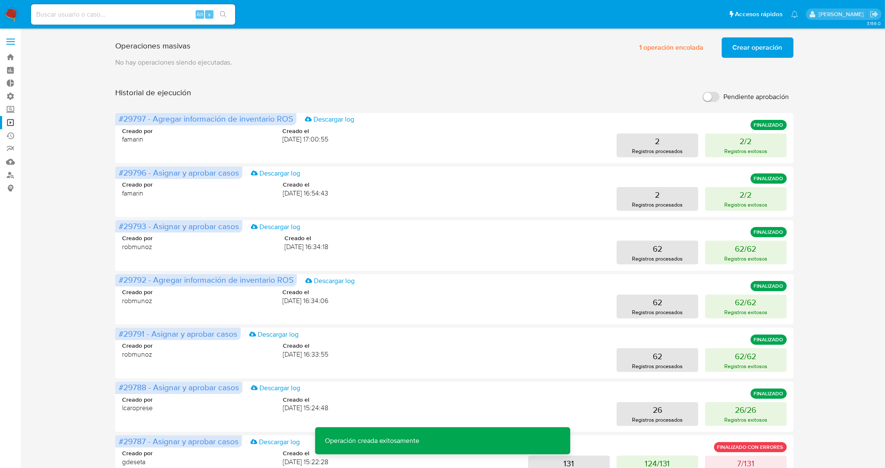
click at [758, 49] on span "Crear operación" at bounding box center [758, 47] width 50 height 19
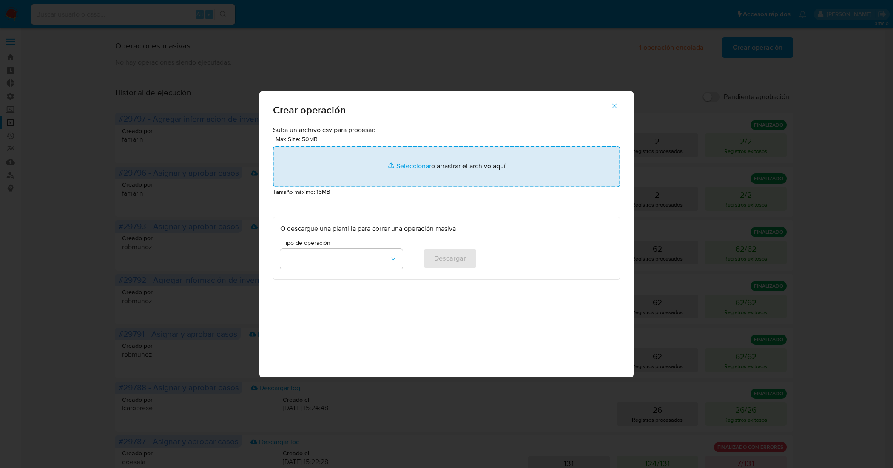
click at [410, 165] on input "file" at bounding box center [446, 166] width 347 height 41
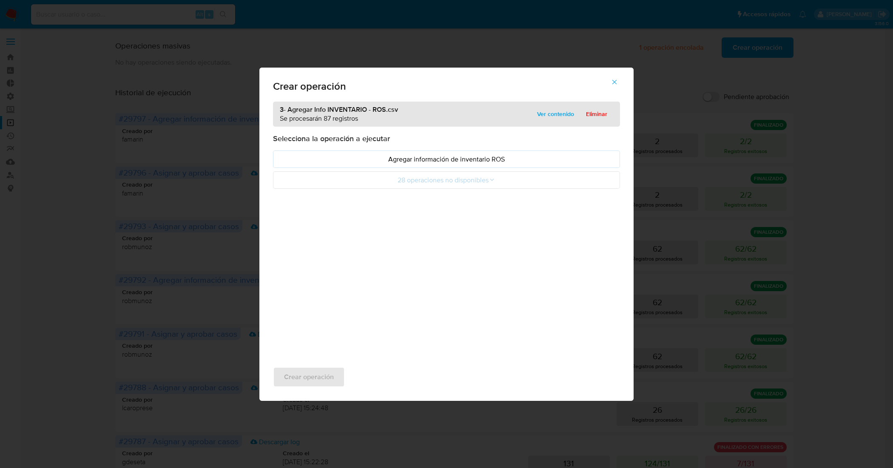
click at [454, 162] on p "Agregar información de inventario ROS" at bounding box center [446, 159] width 333 height 10
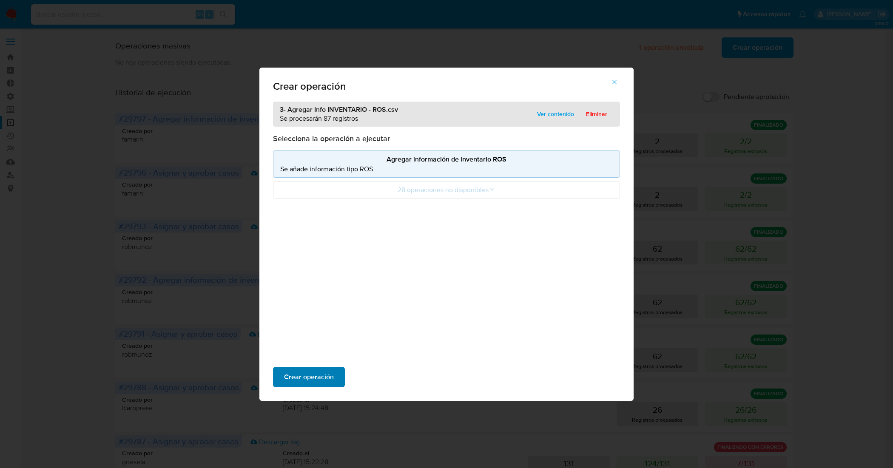
click at [315, 379] on span "Crear operación" at bounding box center [309, 377] width 50 height 19
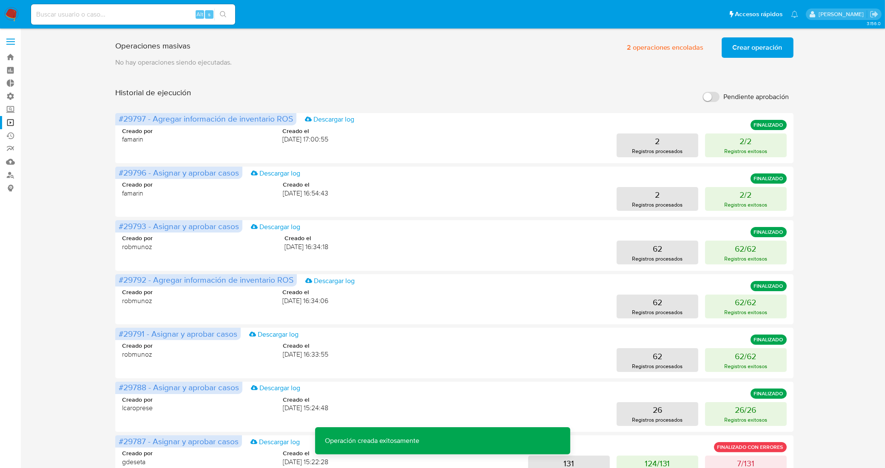
click at [777, 47] on span "Crear operación" at bounding box center [758, 47] width 50 height 19
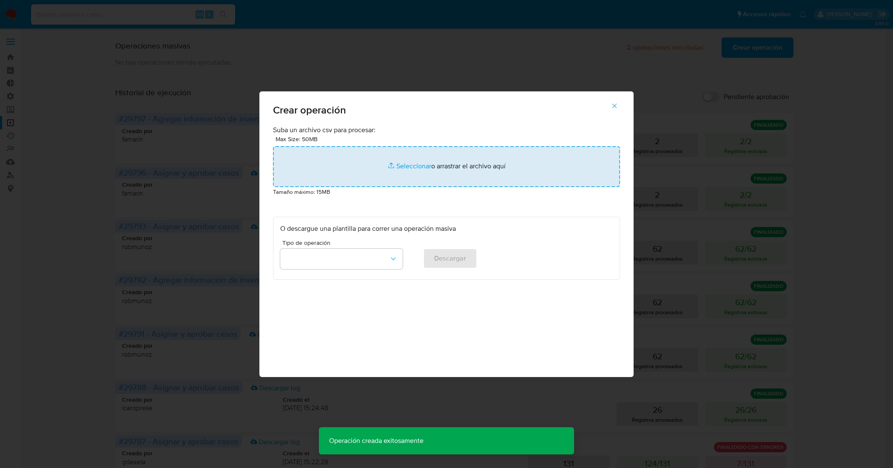
click at [397, 164] on input "file" at bounding box center [446, 166] width 347 height 41
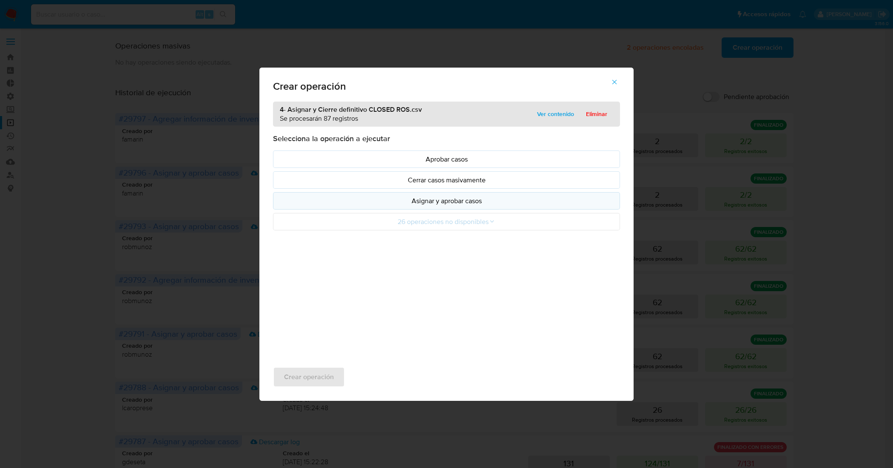
click at [474, 203] on p "Asignar y aprobar casos" at bounding box center [446, 201] width 333 height 10
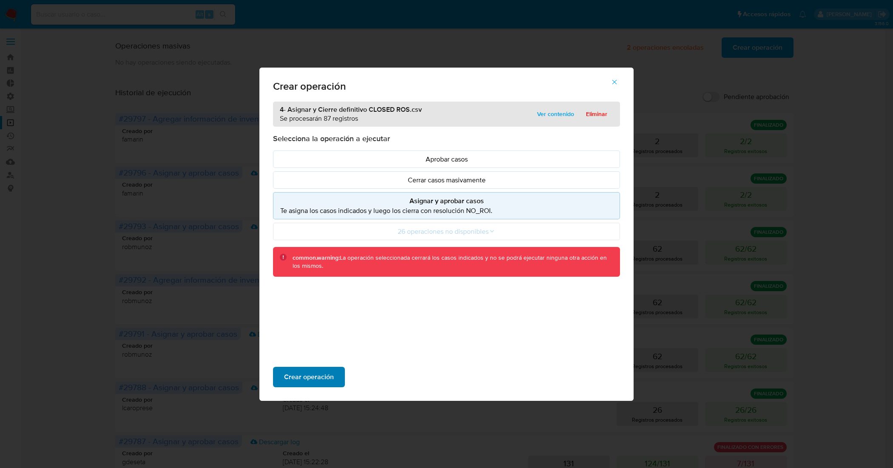
click at [313, 376] on span "Crear operación" at bounding box center [309, 377] width 50 height 19
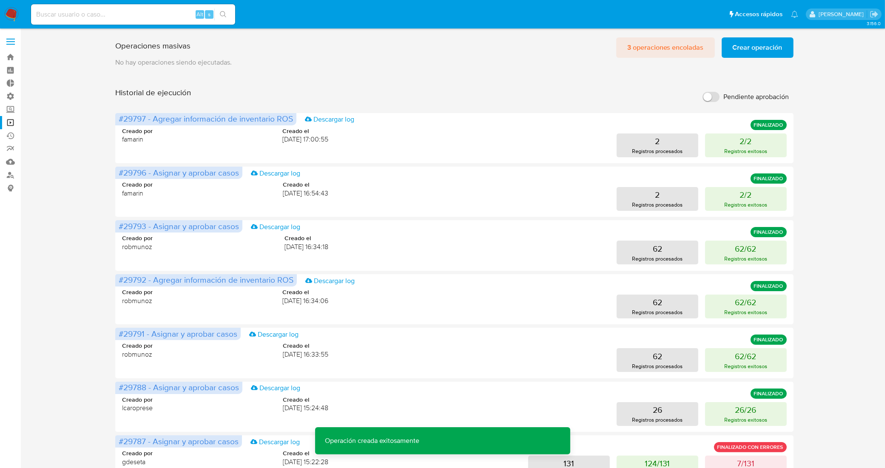
click at [671, 50] on span "3 operaciones encoladas" at bounding box center [666, 47] width 77 height 19
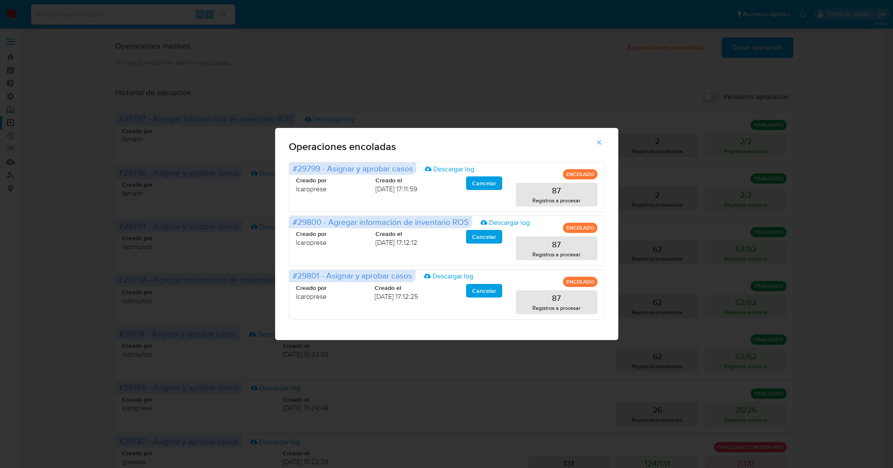
click at [600, 142] on icon "button" at bounding box center [600, 143] width 8 height 8
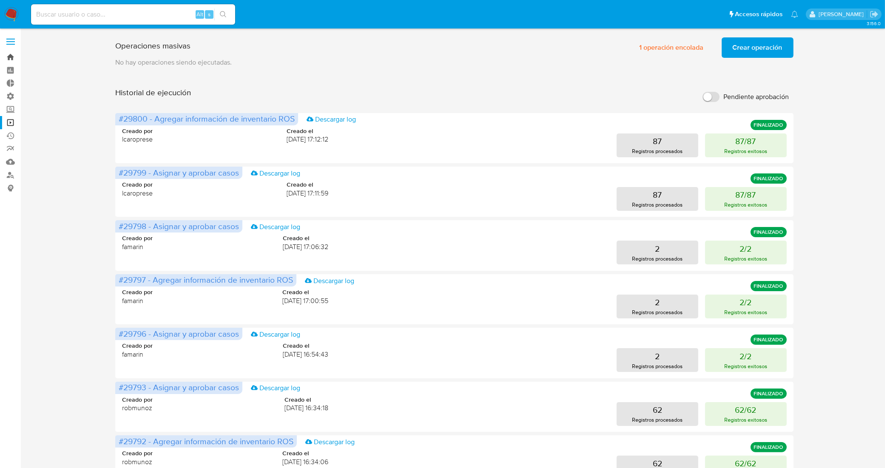
click at [6, 56] on link "Bandeja" at bounding box center [50, 57] width 101 height 13
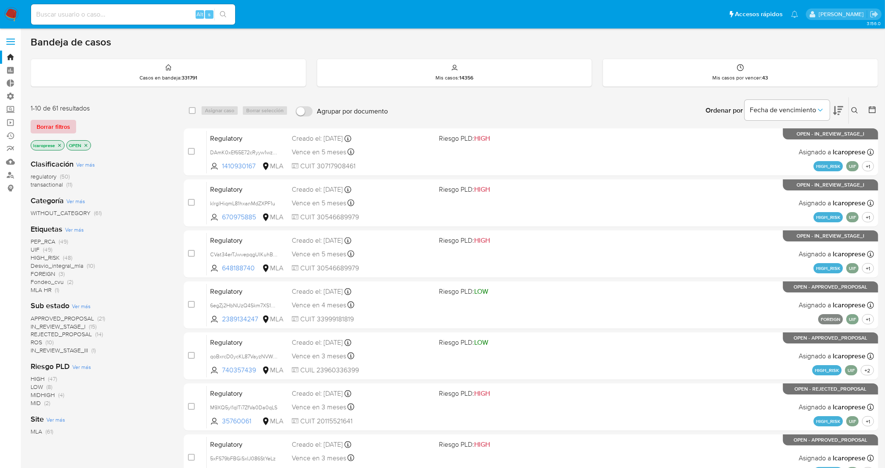
click at [62, 124] on span "Borrar filtros" at bounding box center [54, 127] width 34 height 12
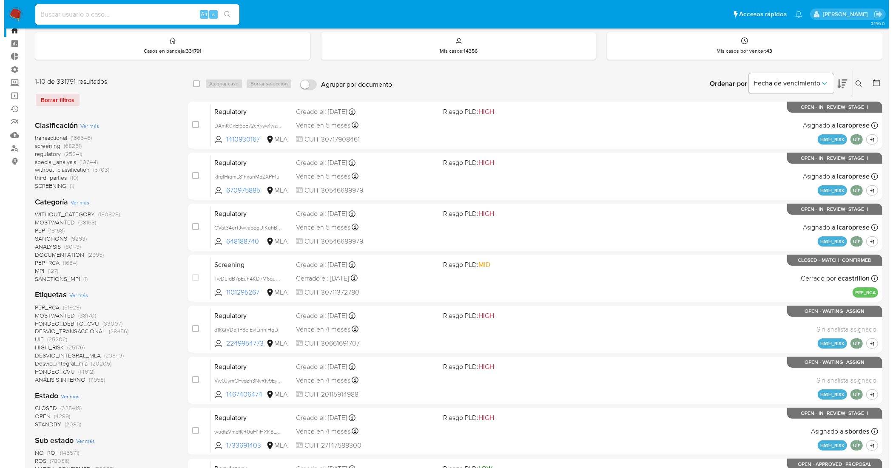
scroll to position [53, 0]
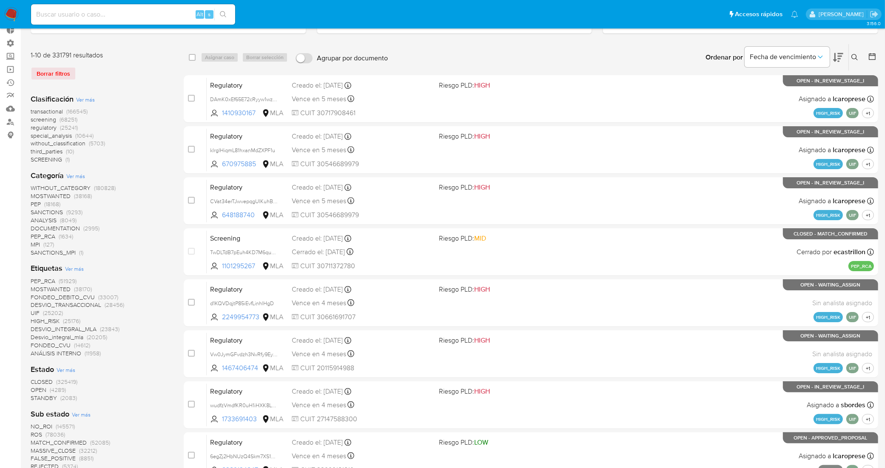
click at [77, 267] on span "Ver más" at bounding box center [74, 269] width 19 height 8
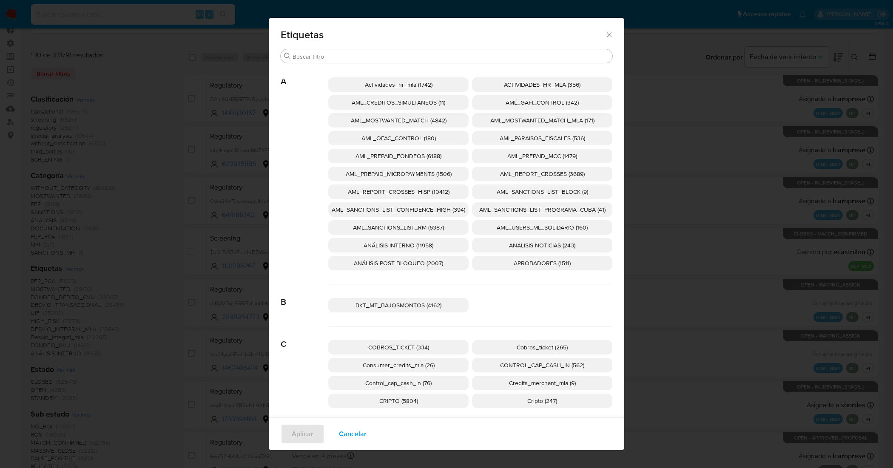
click at [440, 209] on span "AML_SANCTIONS_LIST_CONFIDENCE_HIGH (394)" at bounding box center [399, 210] width 134 height 9
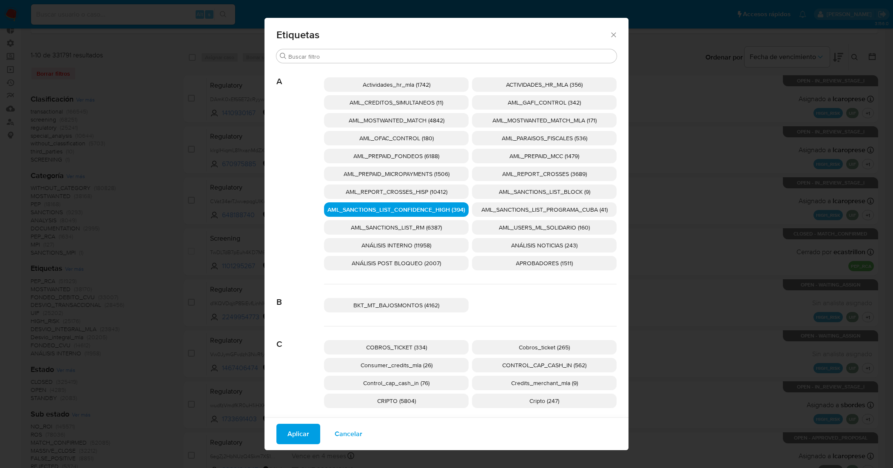
click at [491, 210] on span "AML_SANCTIONS_LIST_PROGRAMA_CUBA (41)" at bounding box center [545, 210] width 126 height 9
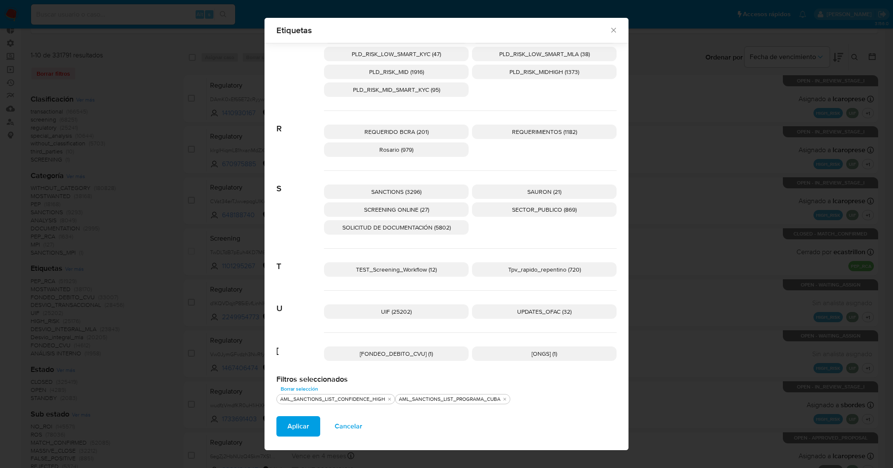
scroll to position [1241, 0]
click at [518, 311] on span "UPDATES_OFAC (32)" at bounding box center [544, 312] width 54 height 9
click at [418, 207] on span "SCREENING ONLINE (27)" at bounding box center [396, 210] width 65 height 9
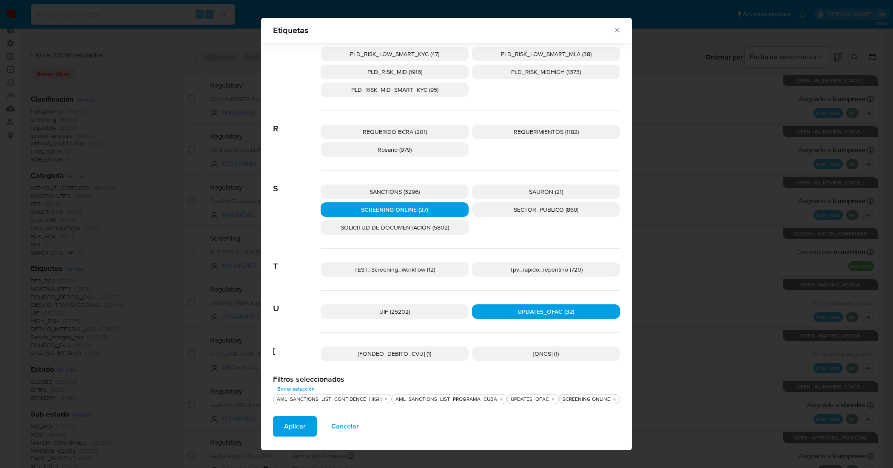
click at [422, 193] on p "SANCTIONS (3296)" at bounding box center [395, 192] width 148 height 14
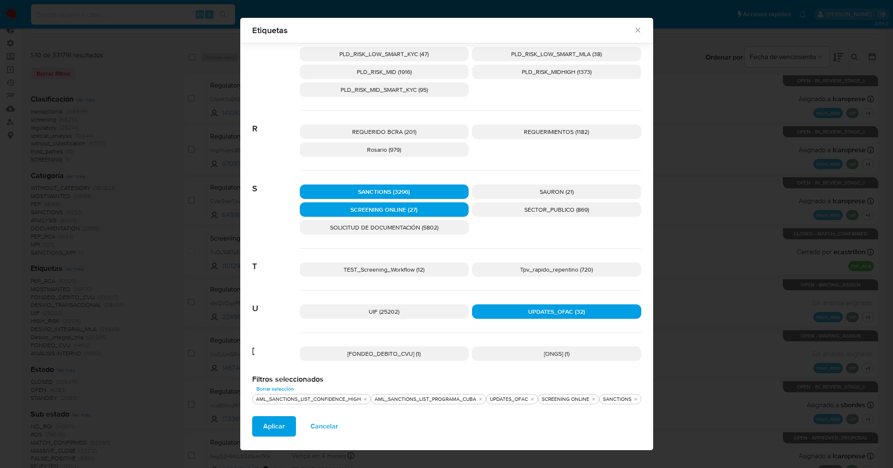
click at [277, 420] on span "Aplicar" at bounding box center [274, 426] width 22 height 19
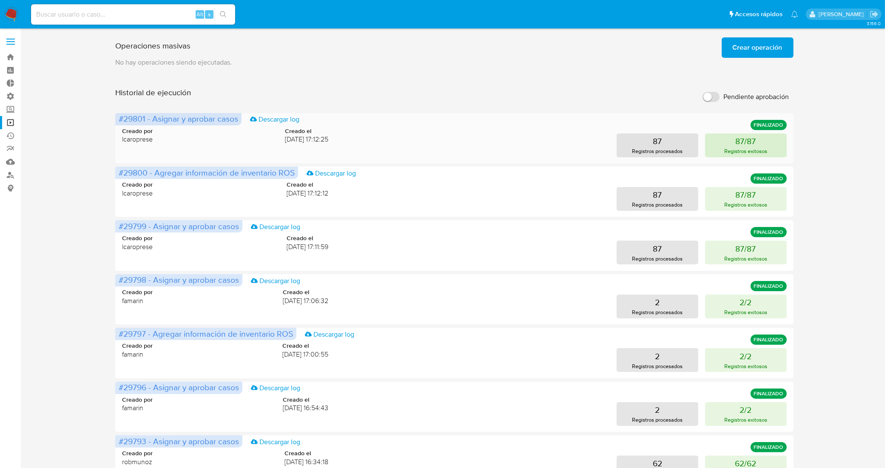
click at [728, 143] on button "87/87 Registros exitosos" at bounding box center [746, 146] width 82 height 24
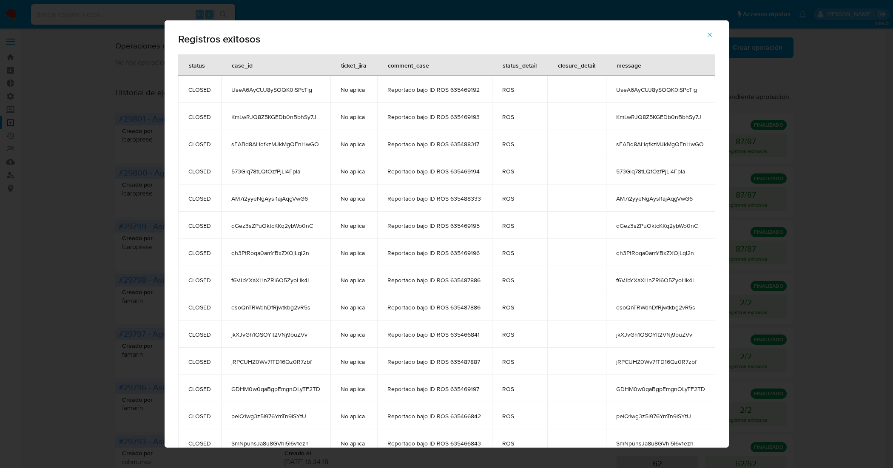
click at [712, 34] on icon "button" at bounding box center [710, 35] width 8 height 8
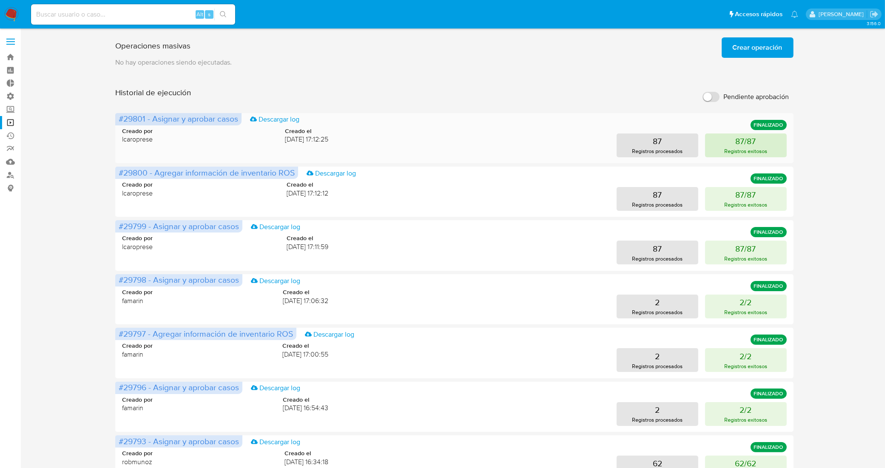
click at [722, 140] on button "87/87 Registros exitosos" at bounding box center [746, 146] width 82 height 24
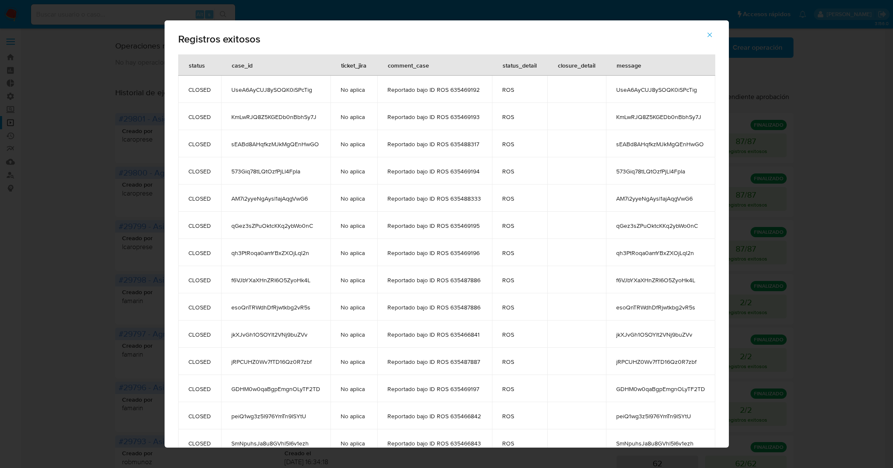
click at [709, 38] on icon "button" at bounding box center [710, 35] width 8 height 8
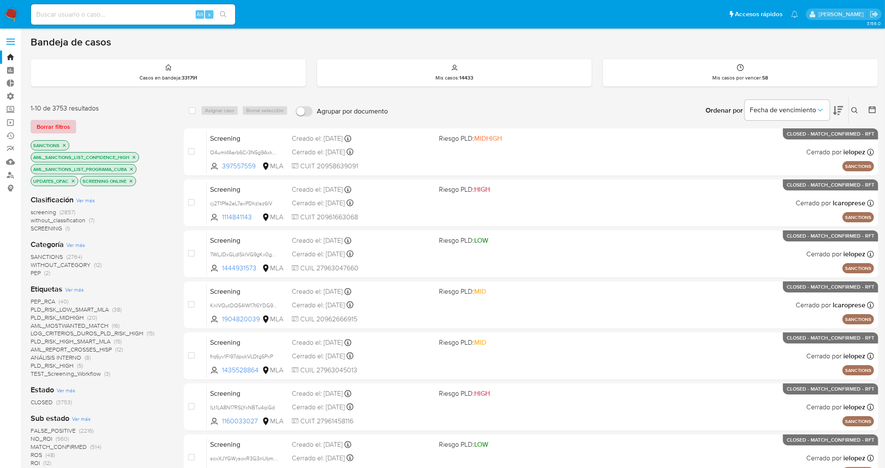
click at [62, 126] on span "Borrar filtros" at bounding box center [54, 127] width 34 height 12
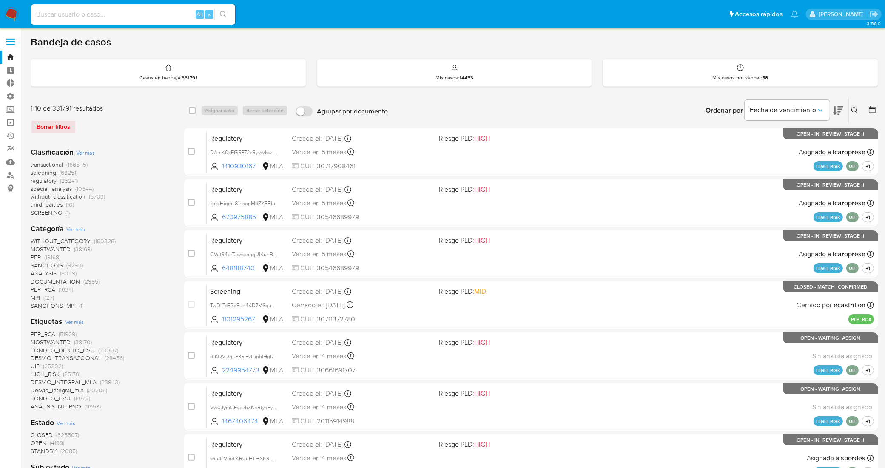
click at [79, 321] on span "Ver más" at bounding box center [74, 322] width 19 height 8
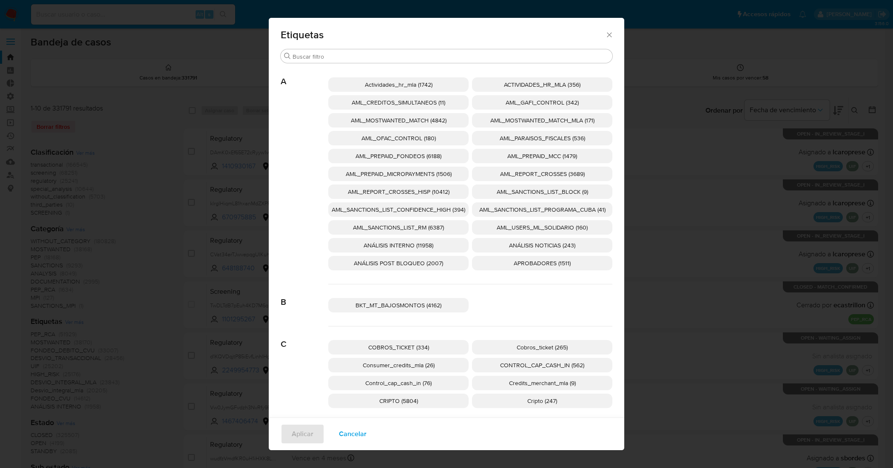
click at [435, 191] on span "AML_REPORT_CROSSES_HISP (10412)" at bounding box center [399, 192] width 102 height 9
click at [435, 191] on span "AML_REPORT_CROSSES_HISP (10412)" at bounding box center [398, 192] width 105 height 9
click at [443, 208] on span "AML_SANCTIONS_LIST_CONFIDENCE_HIGH (394)" at bounding box center [399, 210] width 134 height 9
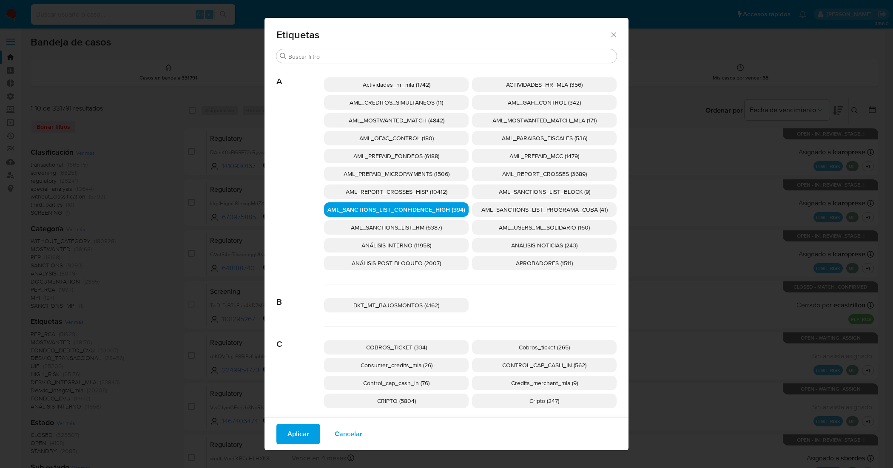
click at [484, 208] on span "AML_SANCTIONS_LIST_PROGRAMA_CUBA (41)" at bounding box center [545, 210] width 126 height 9
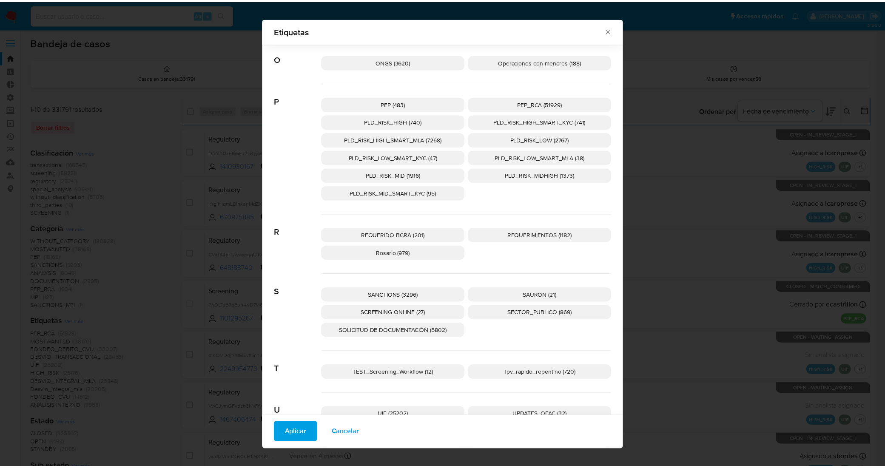
scroll to position [1234, 0]
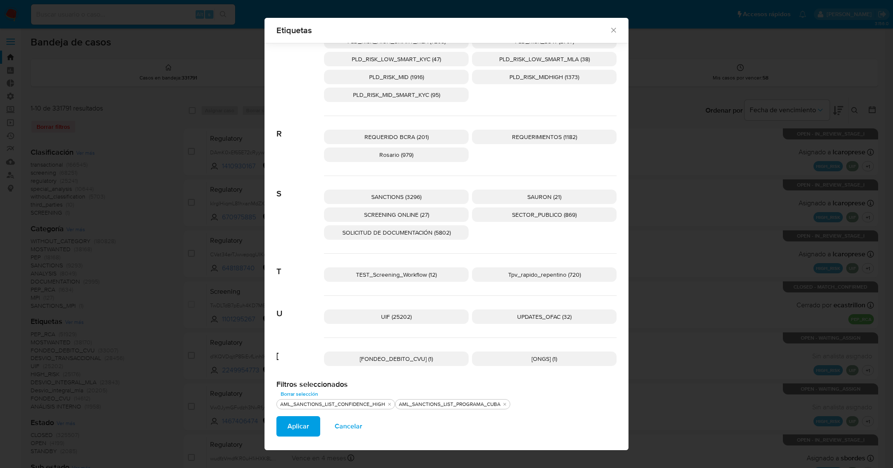
click at [528, 317] on span "UPDATES_OFAC (32)" at bounding box center [544, 317] width 54 height 9
click at [442, 197] on p "SANCTIONS (3296)" at bounding box center [396, 197] width 145 height 14
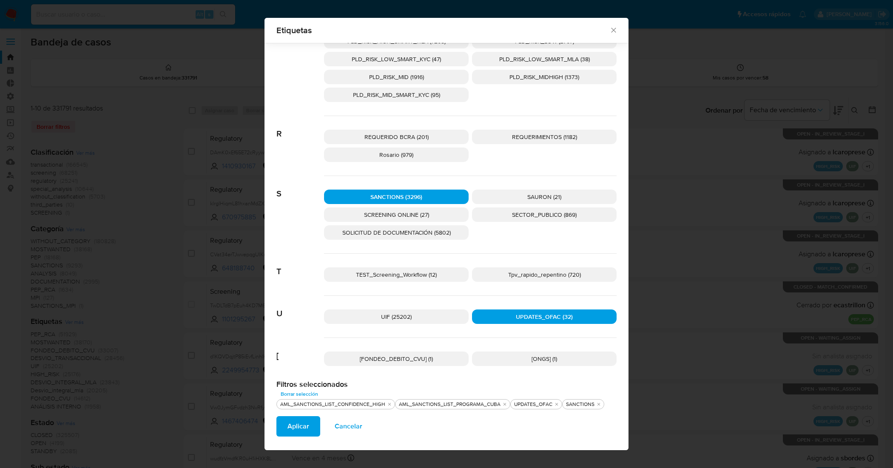
click at [436, 213] on p "SCREENING ONLINE (27)" at bounding box center [396, 215] width 145 height 14
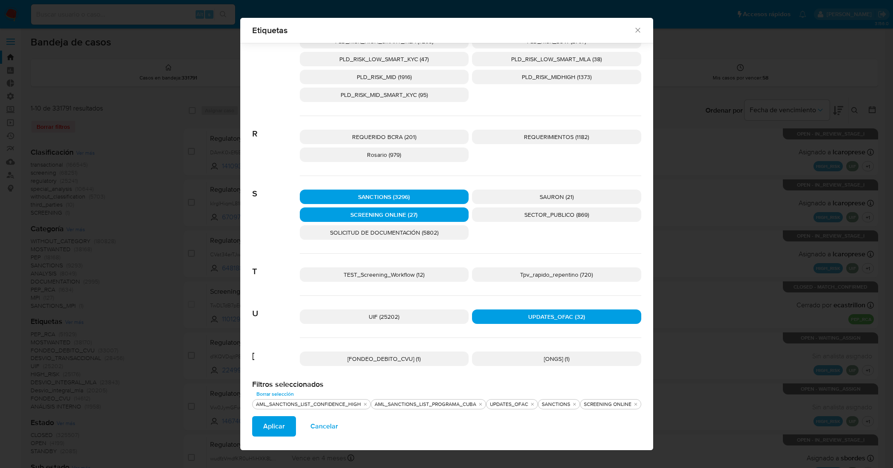
click at [284, 420] on button "Aplicar" at bounding box center [274, 427] width 44 height 20
